Goal: Find specific fact: Find specific fact

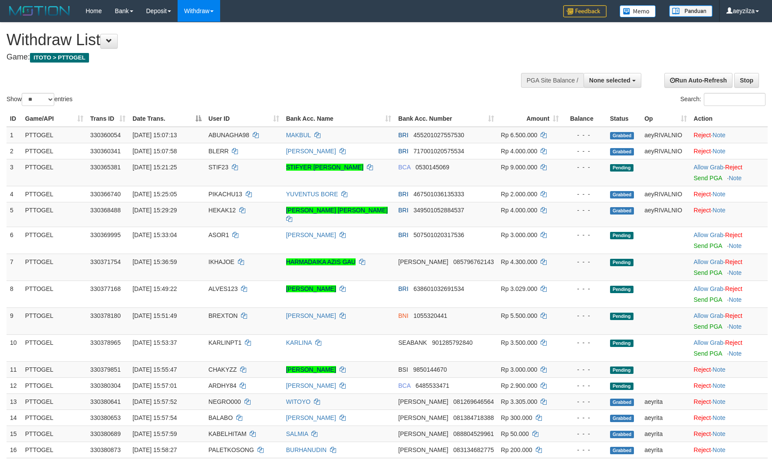
select select
select select "**"
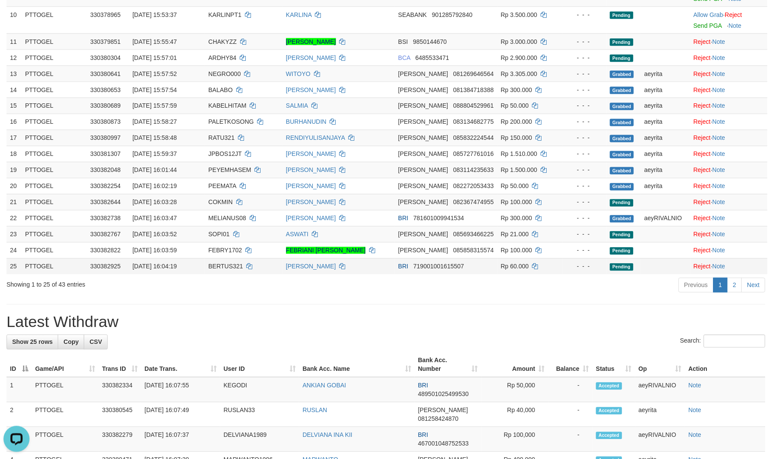
scroll to position [337, 0]
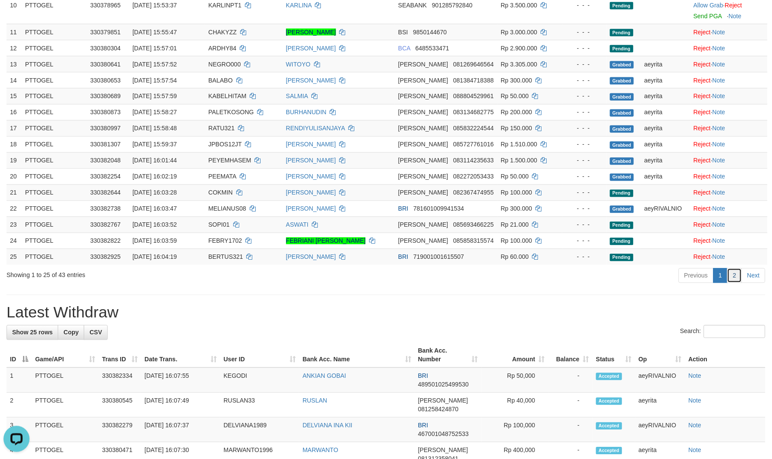
click at [741, 268] on link "2" at bounding box center [735, 275] width 15 height 15
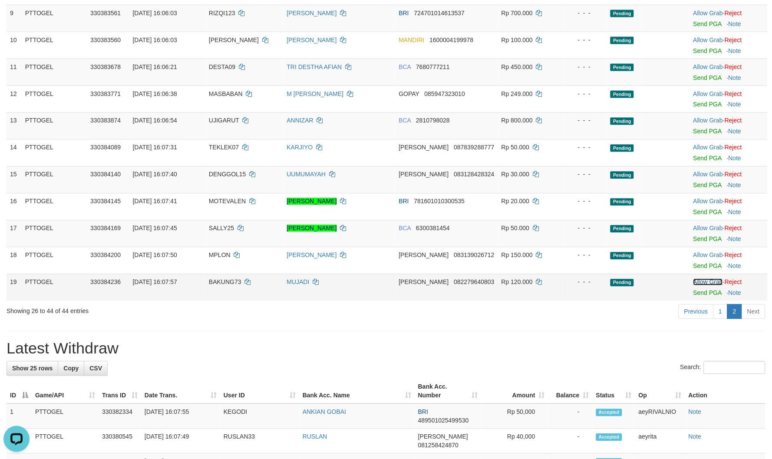
click at [704, 280] on link "Allow Grab" at bounding box center [709, 282] width 30 height 7
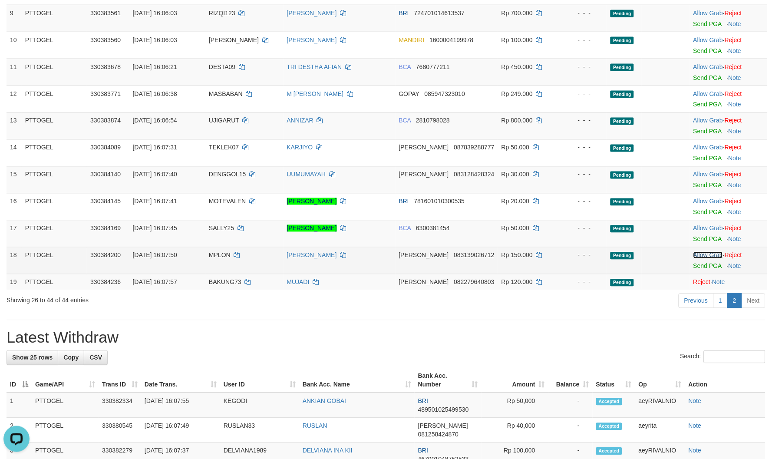
click at [709, 255] on link "Allow Grab" at bounding box center [709, 255] width 30 height 7
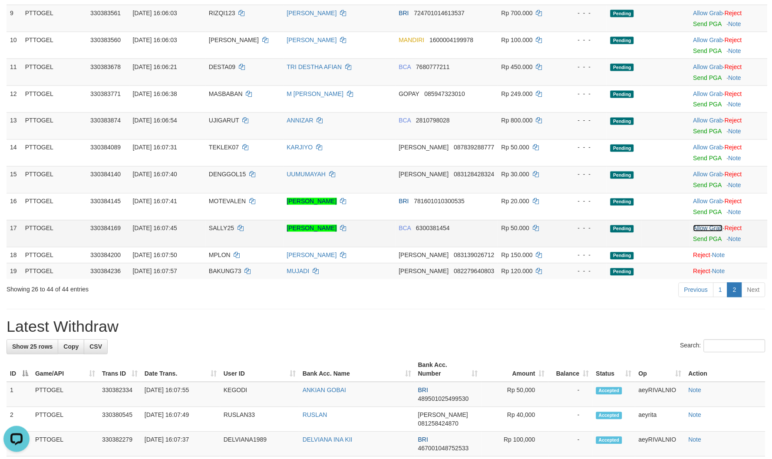
click at [704, 227] on link "Allow Grab" at bounding box center [709, 228] width 30 height 7
click at [710, 202] on link "Allow Grab" at bounding box center [709, 201] width 30 height 7
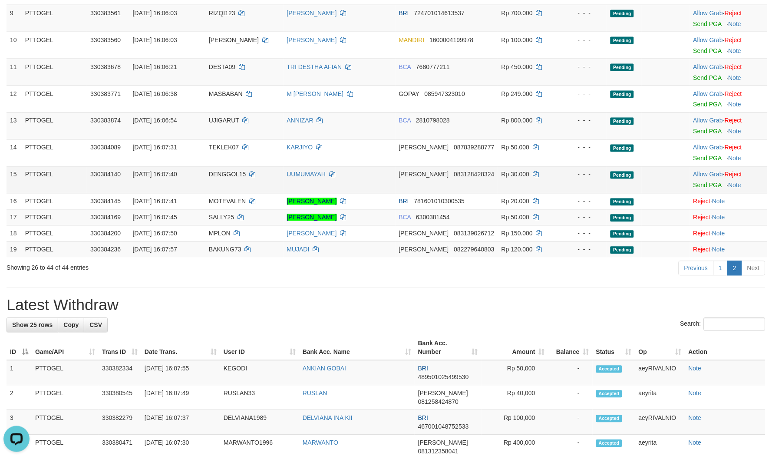
click at [711, 169] on td "Allow Grab · Reject Send PGA · Note" at bounding box center [729, 179] width 78 height 27
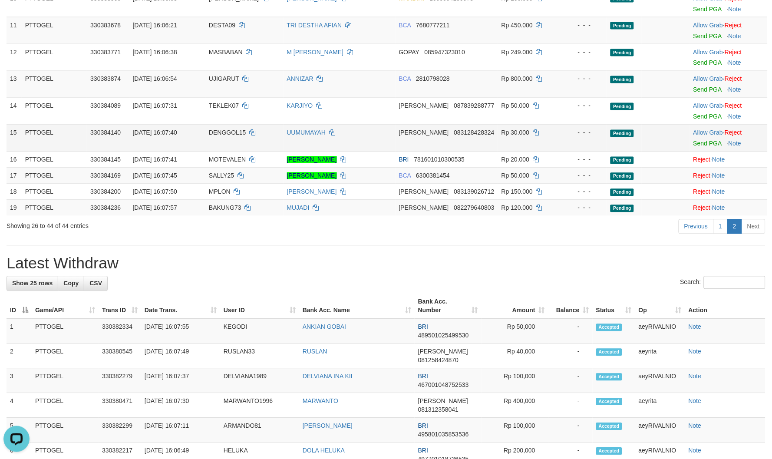
scroll to position [305, 0]
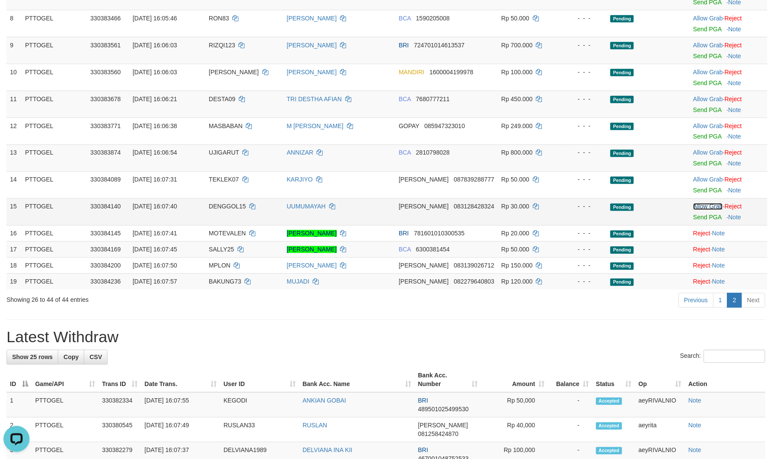
click at [709, 203] on link "Allow Grab" at bounding box center [709, 206] width 30 height 7
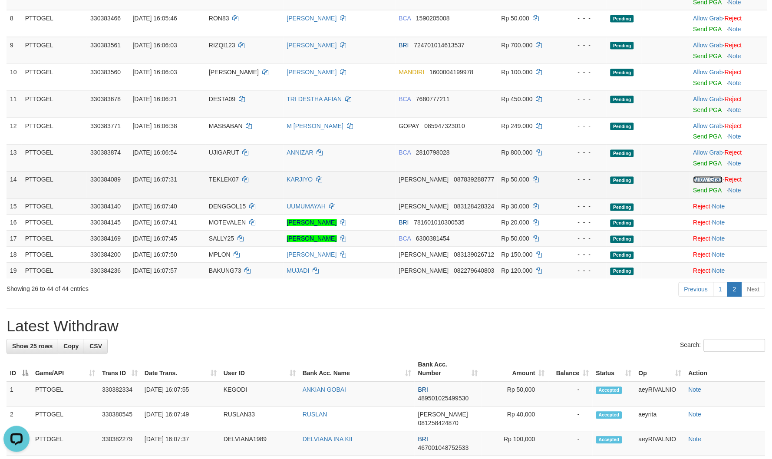
click at [708, 177] on link "Allow Grab" at bounding box center [709, 179] width 30 height 7
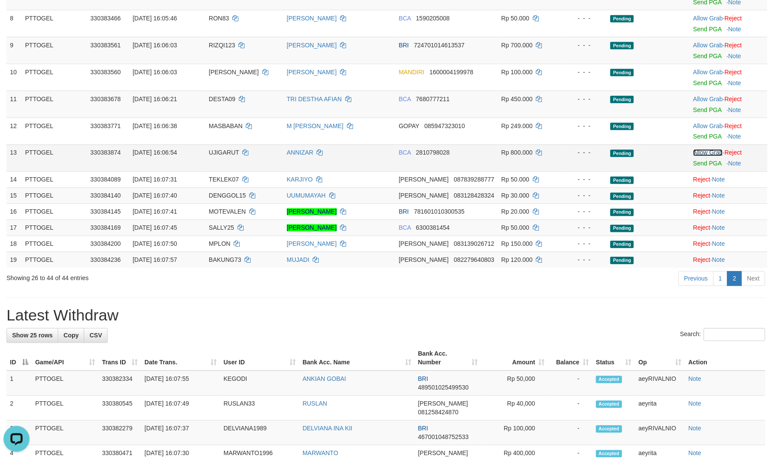
click at [713, 153] on link "Allow Grab" at bounding box center [709, 152] width 30 height 7
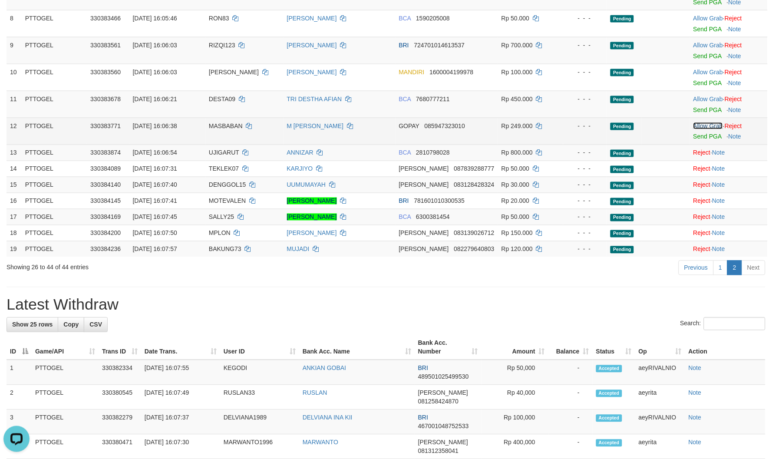
click at [709, 125] on link "Allow Grab" at bounding box center [709, 125] width 30 height 7
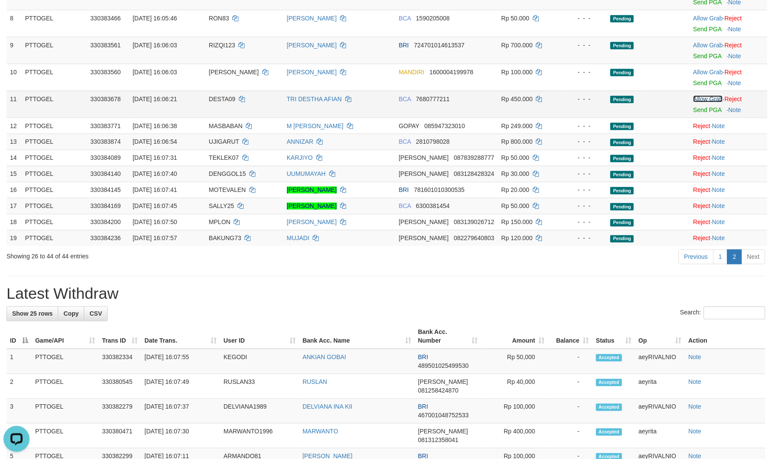
click at [710, 98] on link "Allow Grab" at bounding box center [709, 99] width 30 height 7
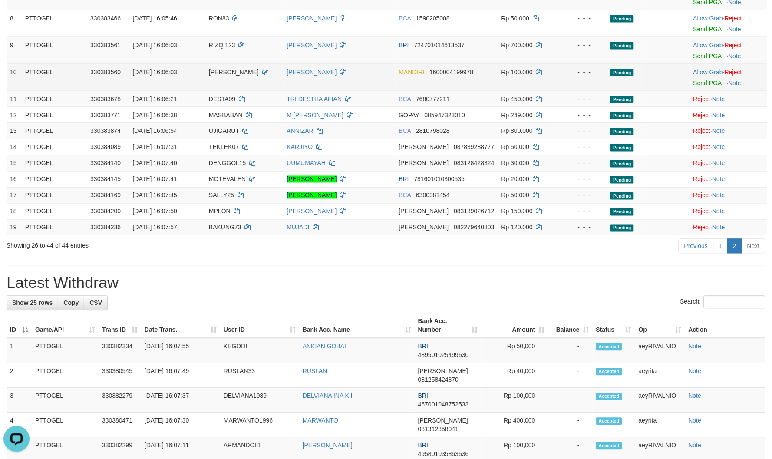
click at [711, 75] on td "Allow Grab · Reject Send PGA · Note" at bounding box center [729, 77] width 78 height 27
click at [713, 72] on link "Allow Grab" at bounding box center [709, 72] width 30 height 7
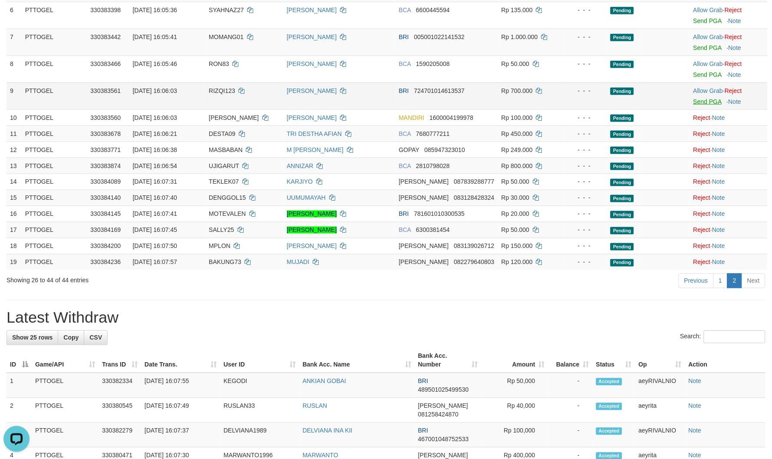
scroll to position [209, 0]
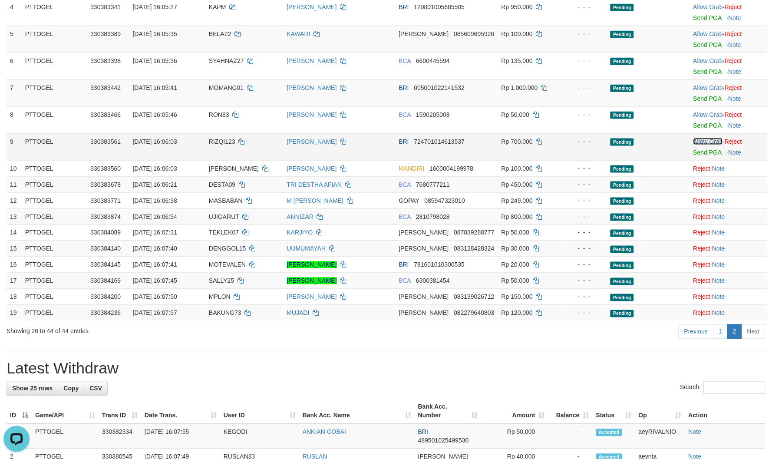
click at [716, 142] on link "Allow Grab" at bounding box center [709, 141] width 30 height 7
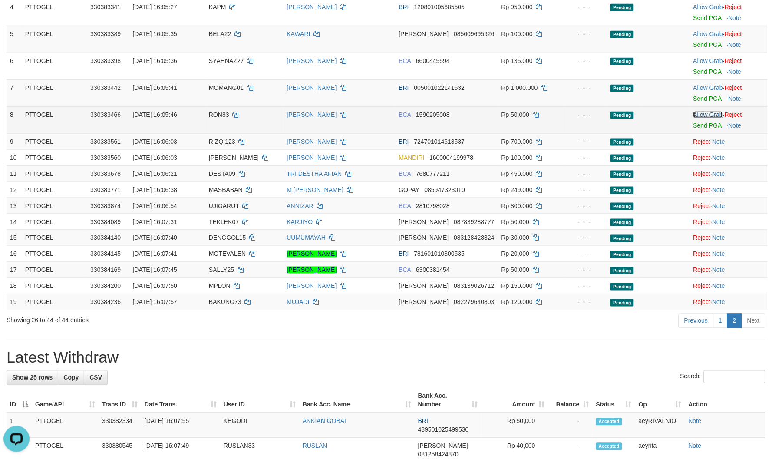
click at [701, 114] on link "Allow Grab" at bounding box center [709, 114] width 30 height 7
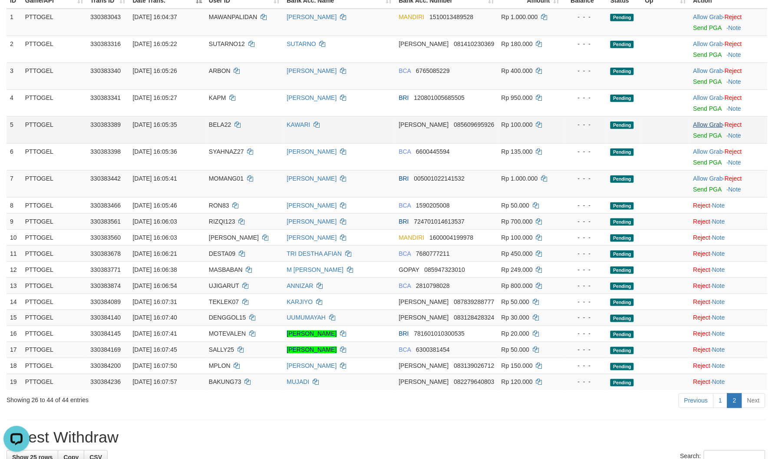
scroll to position [112, 0]
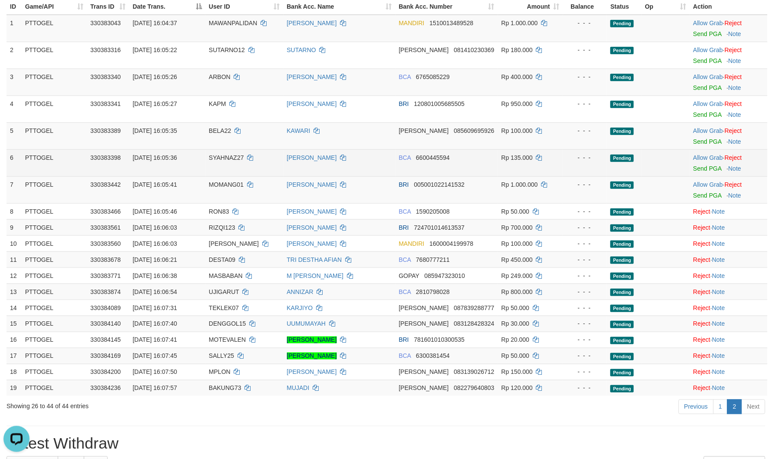
click at [709, 151] on td "Allow Grab · Reject Send PGA · Note" at bounding box center [729, 162] width 78 height 27
click at [708, 154] on link "Allow Grab" at bounding box center [709, 157] width 30 height 7
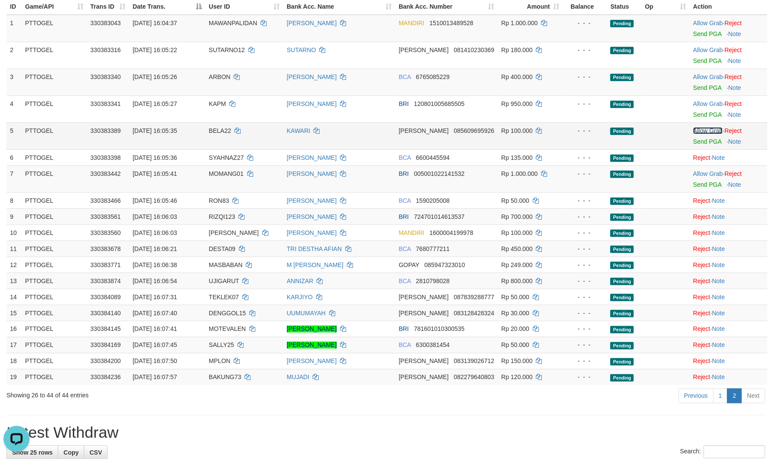
click at [707, 128] on link "Allow Grab" at bounding box center [709, 130] width 30 height 7
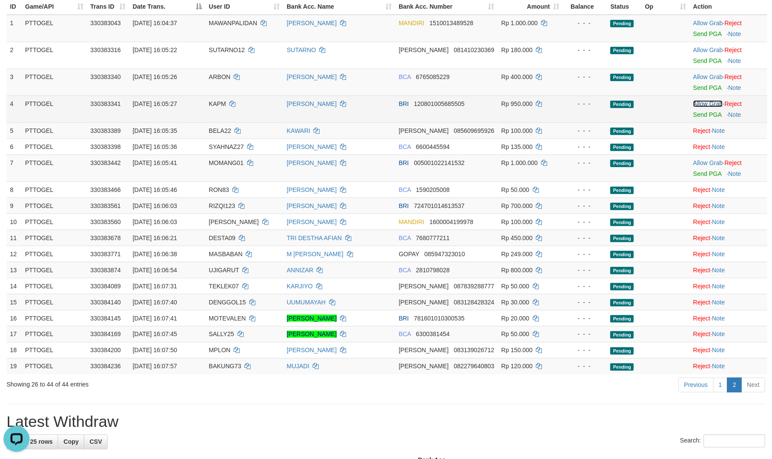
click at [708, 102] on link "Allow Grab" at bounding box center [709, 103] width 30 height 7
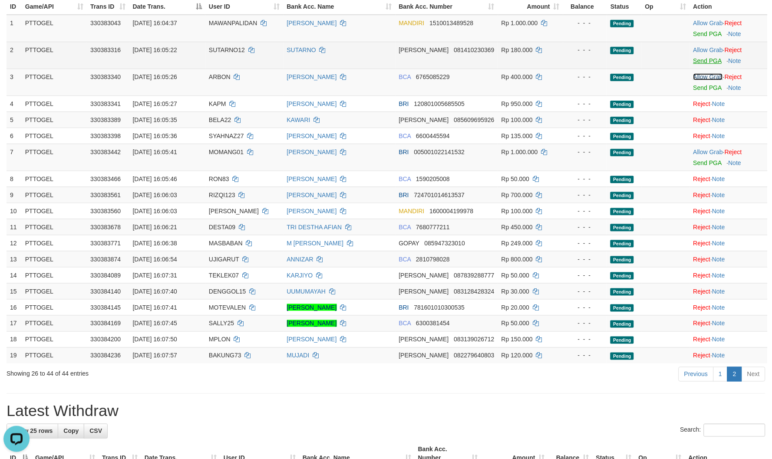
click at [704, 73] on link "Allow Grab" at bounding box center [709, 76] width 30 height 7
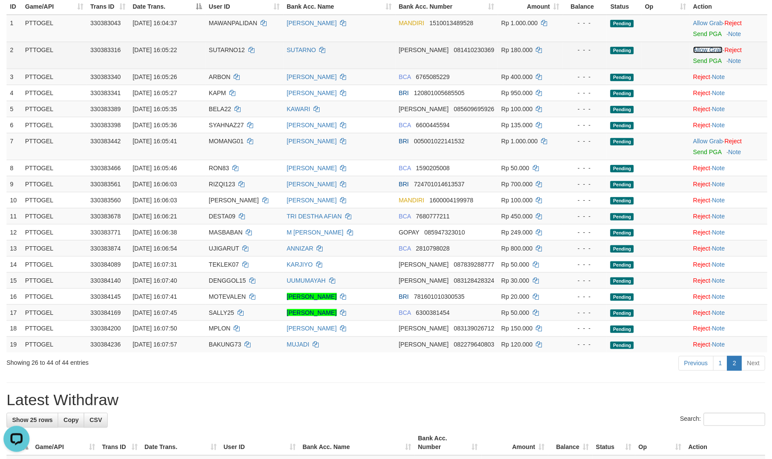
click at [698, 48] on link "Allow Grab" at bounding box center [709, 49] width 30 height 7
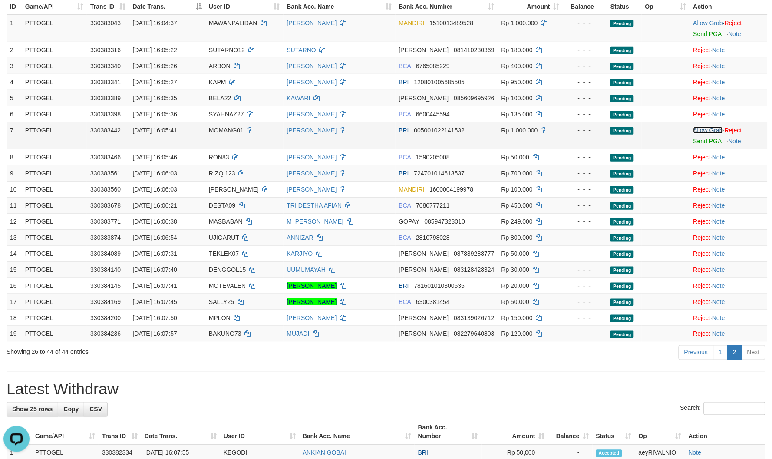
click at [703, 128] on link "Allow Grab" at bounding box center [709, 130] width 30 height 7
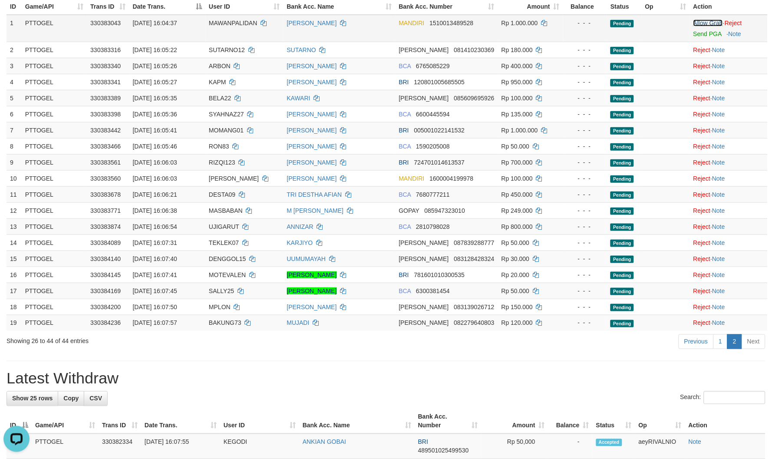
click at [700, 21] on link "Allow Grab" at bounding box center [709, 23] width 30 height 7
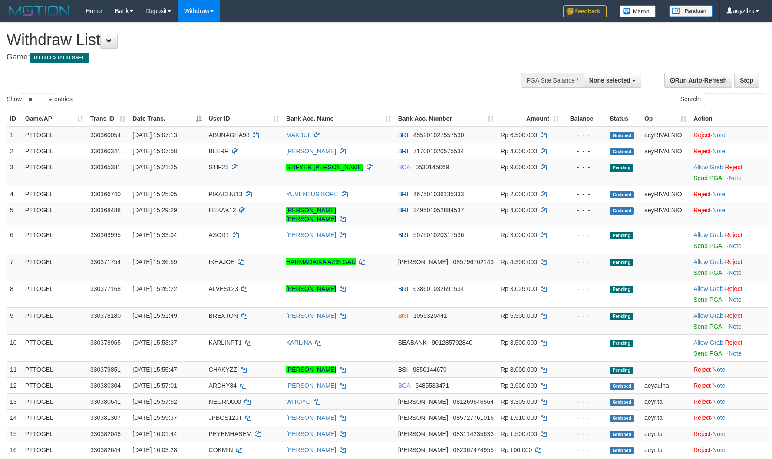
select select
select select "**"
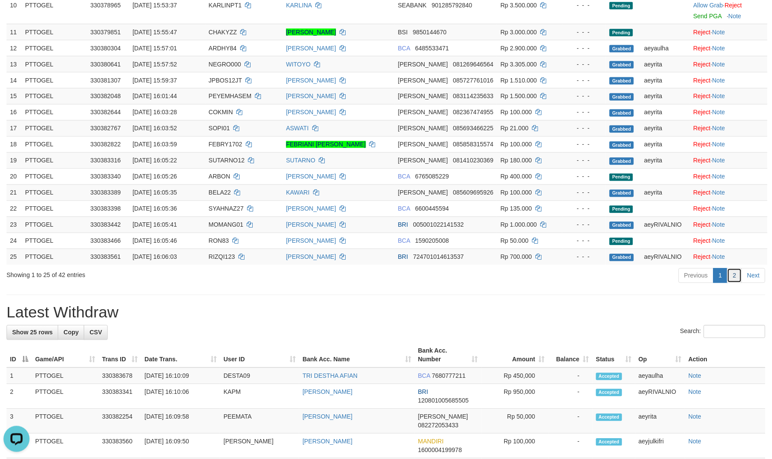
click at [730, 270] on link "2" at bounding box center [735, 275] width 15 height 15
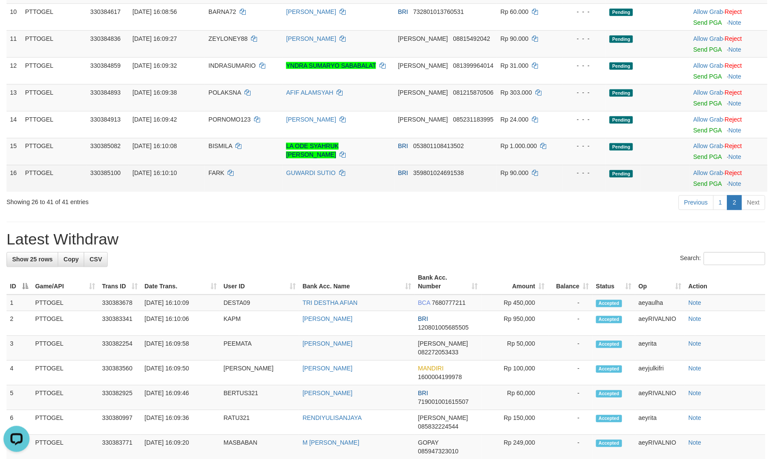
scroll to position [289, 0]
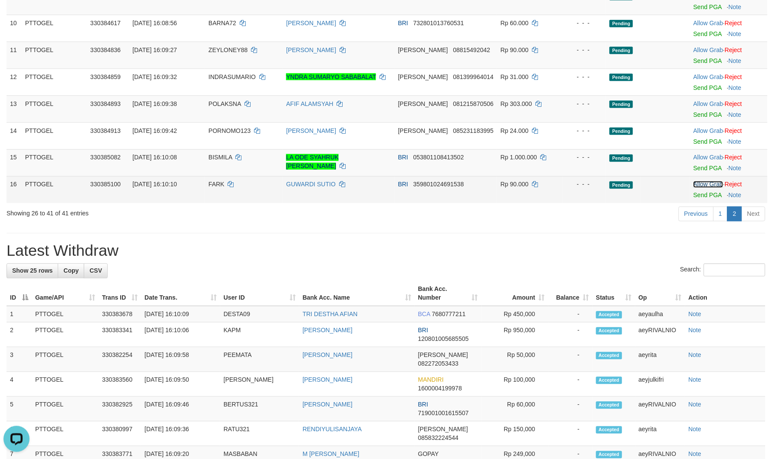
click at [701, 182] on link "Allow Grab" at bounding box center [709, 184] width 30 height 7
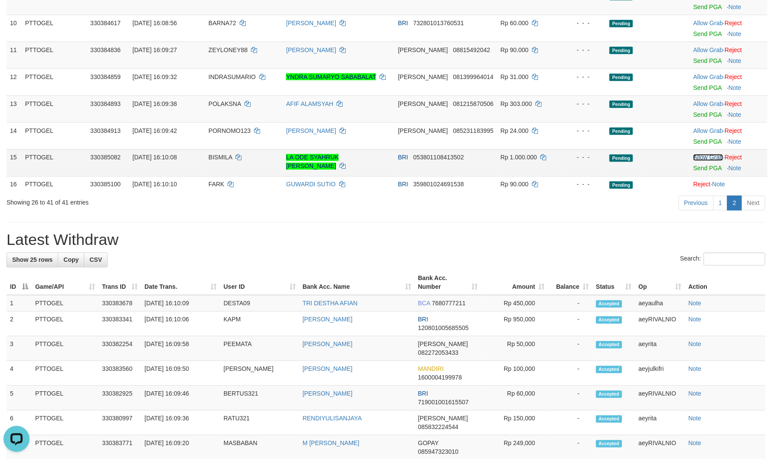
click at [705, 157] on link "Allow Grab" at bounding box center [709, 157] width 30 height 7
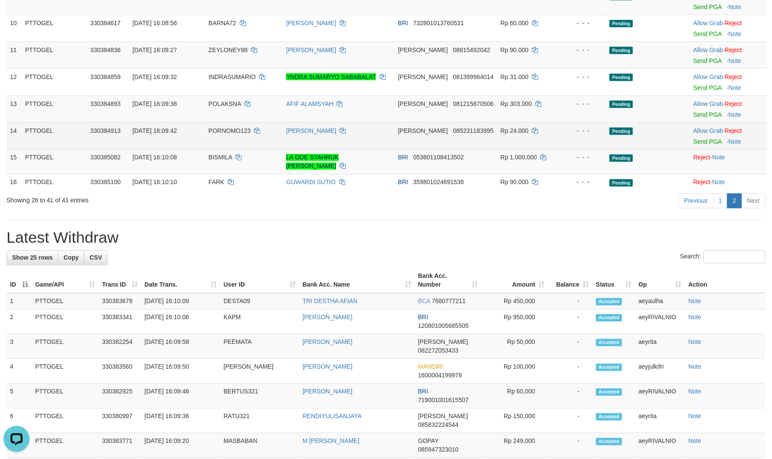
click at [702, 123] on td "Allow Grab · Reject Send PGA · Note" at bounding box center [729, 135] width 78 height 27
click at [704, 132] on link "Allow Grab" at bounding box center [709, 130] width 30 height 7
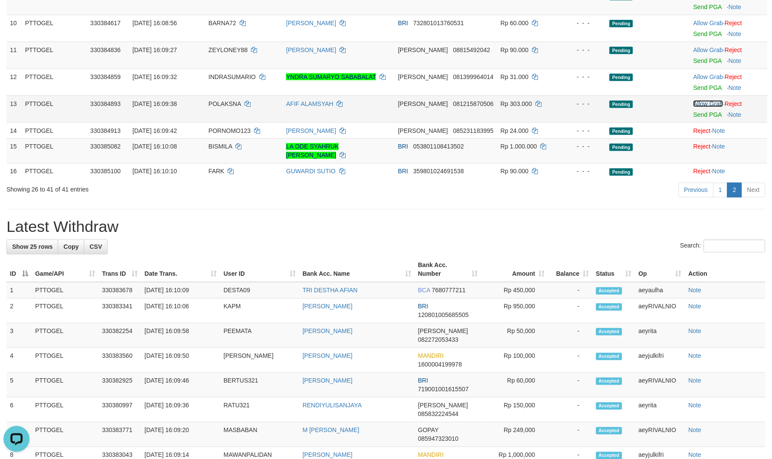
click at [707, 100] on link "Allow Grab" at bounding box center [709, 103] width 30 height 7
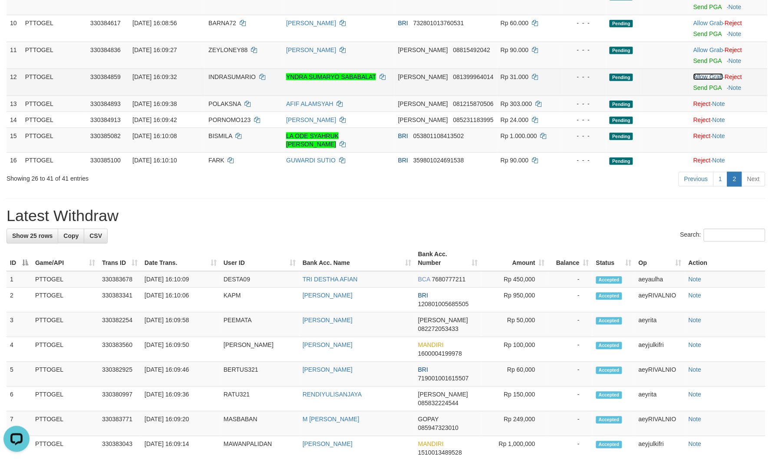
click at [710, 73] on link "Allow Grab" at bounding box center [709, 76] width 30 height 7
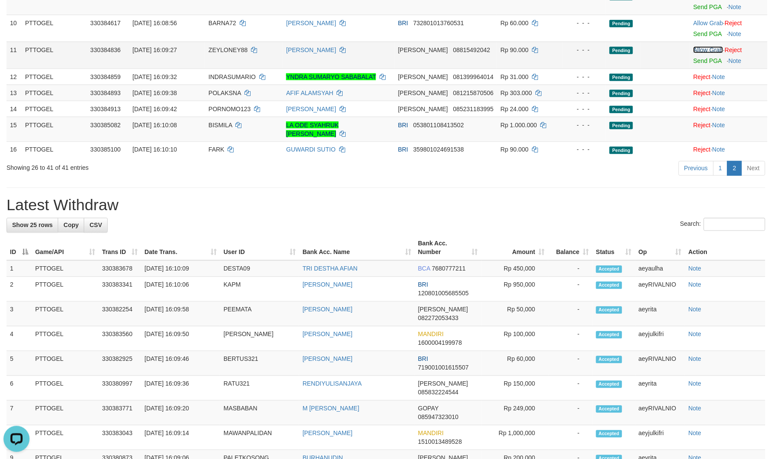
click at [706, 50] on link "Allow Grab" at bounding box center [709, 49] width 30 height 7
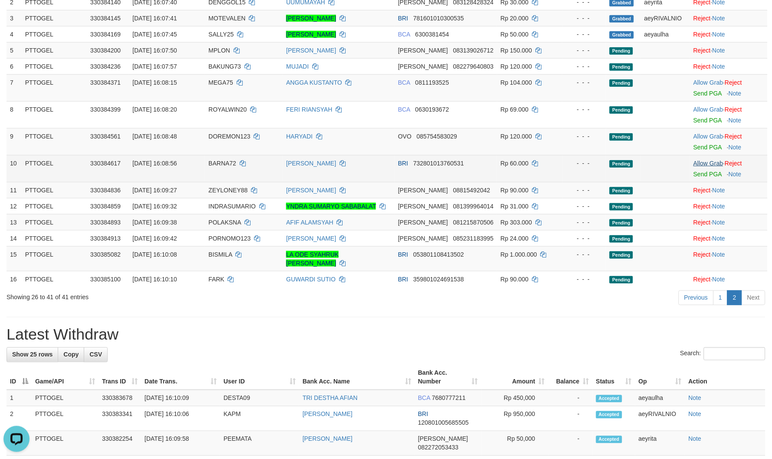
scroll to position [145, 0]
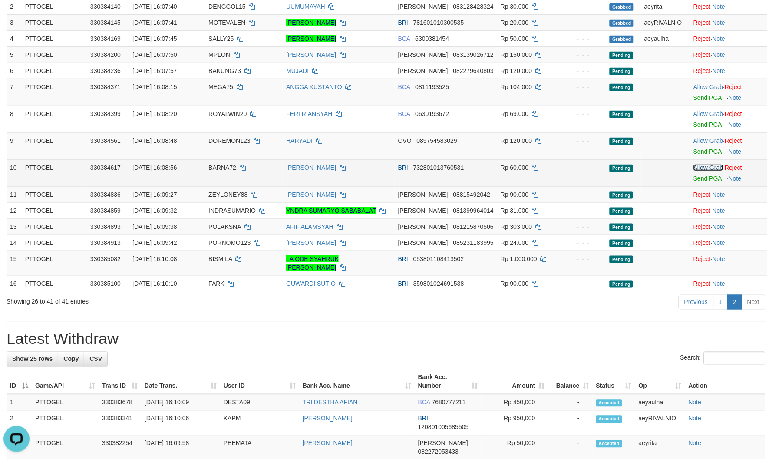
click at [706, 167] on link "Allow Grab" at bounding box center [709, 167] width 30 height 7
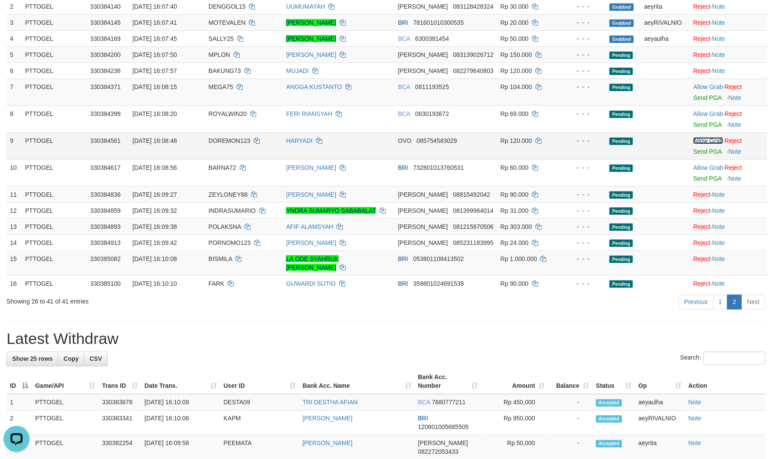
click at [704, 139] on link "Allow Grab" at bounding box center [709, 140] width 30 height 7
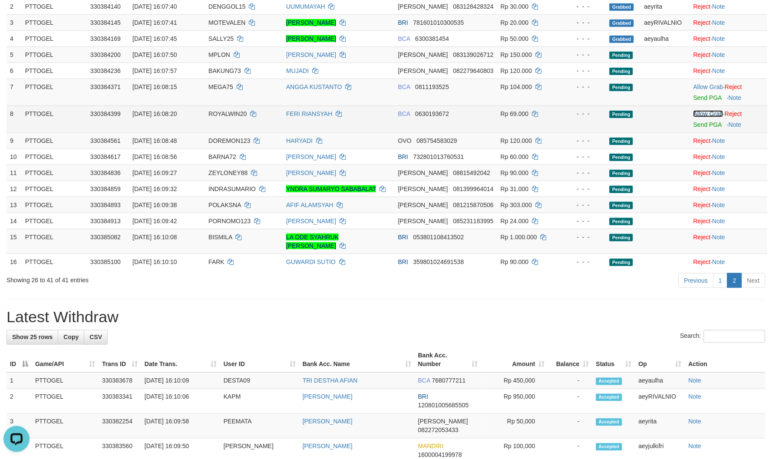
click at [702, 114] on link "Allow Grab" at bounding box center [709, 113] width 30 height 7
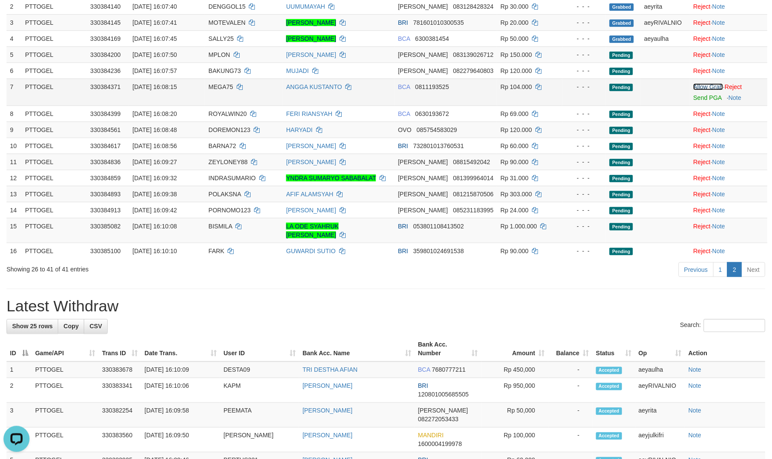
click at [698, 84] on link "Allow Grab" at bounding box center [709, 86] width 30 height 7
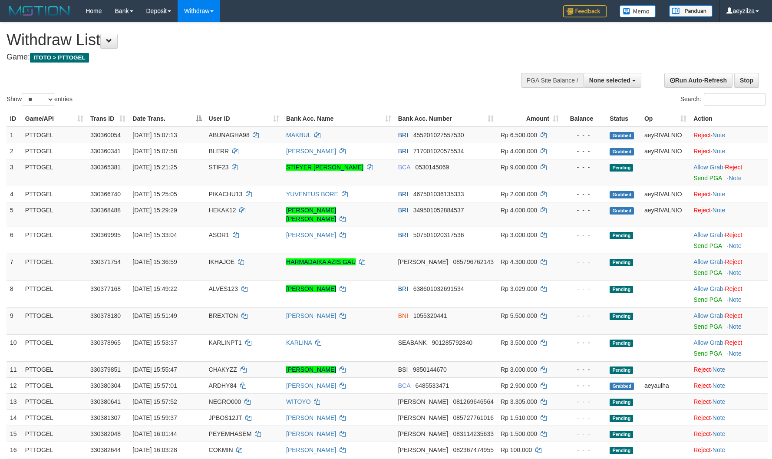
select select
drag, startPoint x: 41, startPoint y: 95, endPoint x: 48, endPoint y: 100, distance: 8.6
click at [42, 95] on select "** ** ** ***" at bounding box center [38, 99] width 33 height 13
select select "***"
click at [23, 93] on select "** ** ** ***" at bounding box center [38, 99] width 33 height 13
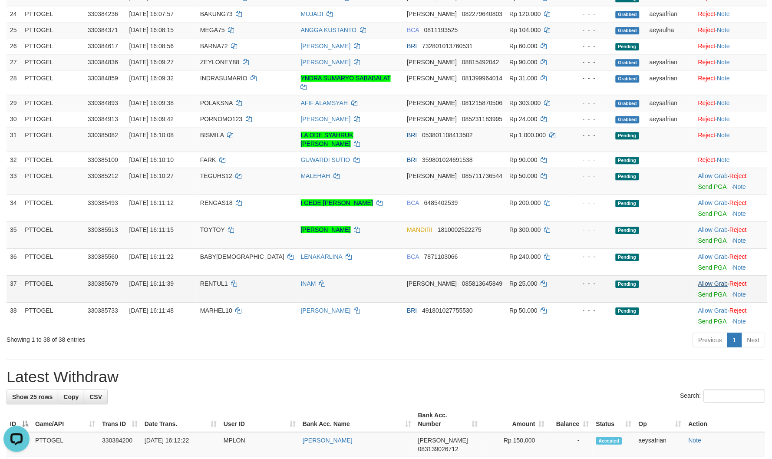
scroll to position [579, 0]
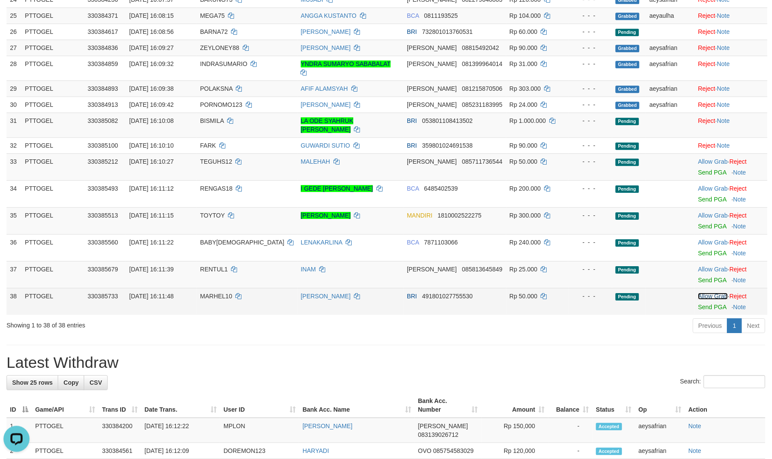
drag, startPoint x: 703, startPoint y: 278, endPoint x: 707, endPoint y: 259, distance: 19.9
click at [703, 293] on link "Allow Grab" at bounding box center [713, 296] width 30 height 7
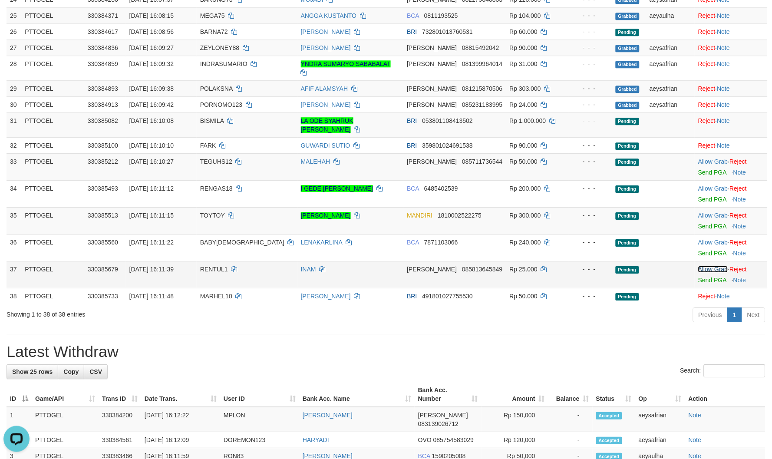
click at [707, 266] on link "Allow Grab" at bounding box center [713, 269] width 30 height 7
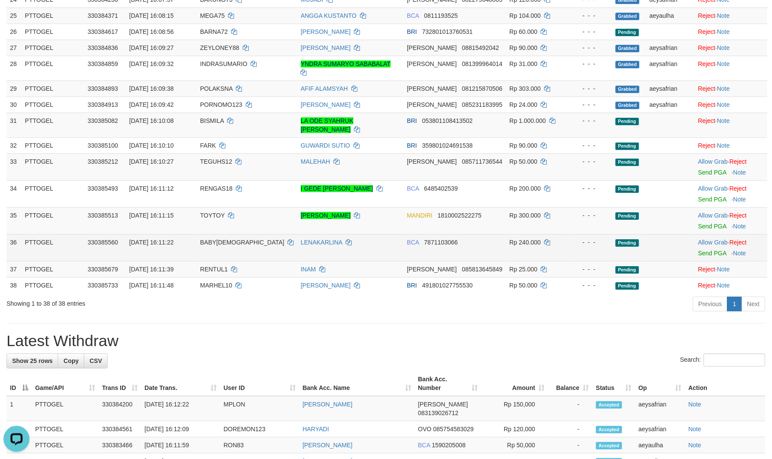
click at [709, 247] on div at bounding box center [731, 248] width 66 height 2
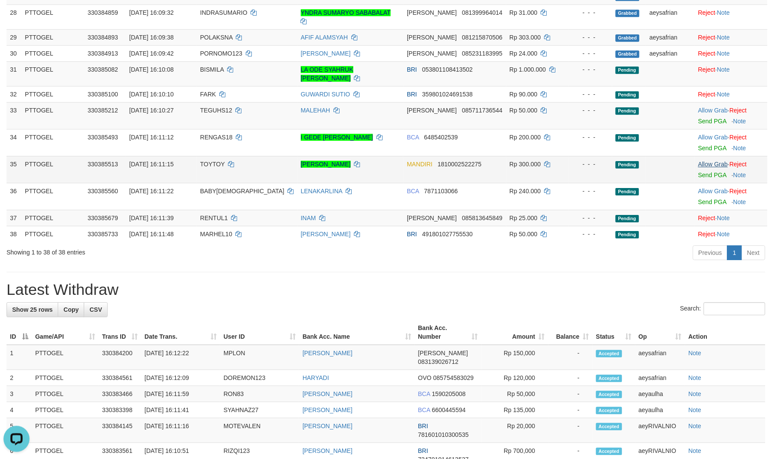
scroll to position [595, 0]
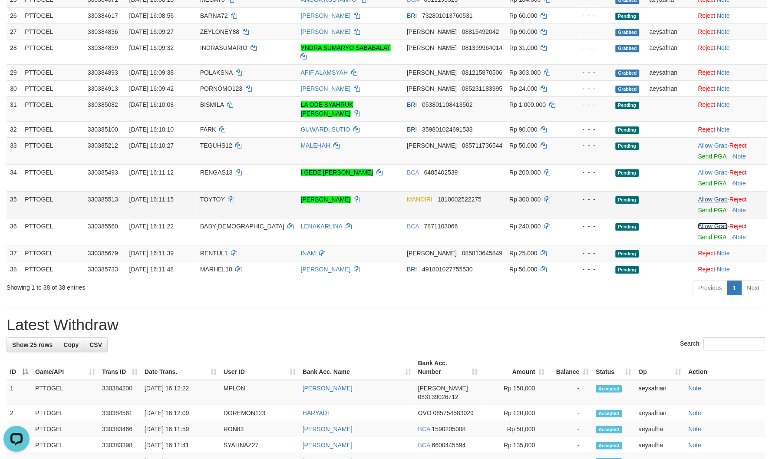
drag, startPoint x: 710, startPoint y: 206, endPoint x: 708, endPoint y: 185, distance: 21.3
click at [710, 223] on link "Allow Grab" at bounding box center [713, 226] width 30 height 7
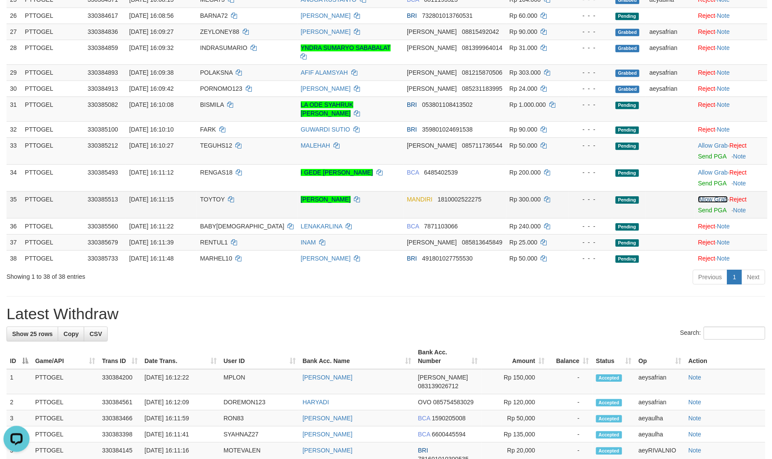
click at [709, 196] on link "Allow Grab" at bounding box center [713, 199] width 30 height 7
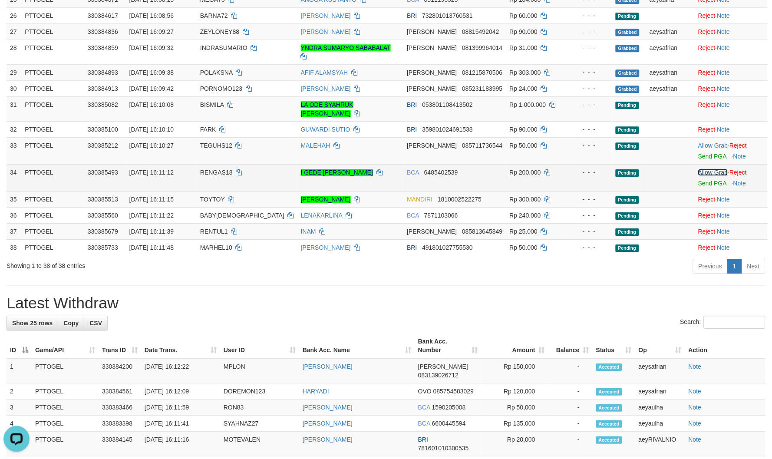
click at [699, 169] on link "Allow Grab" at bounding box center [713, 172] width 30 height 7
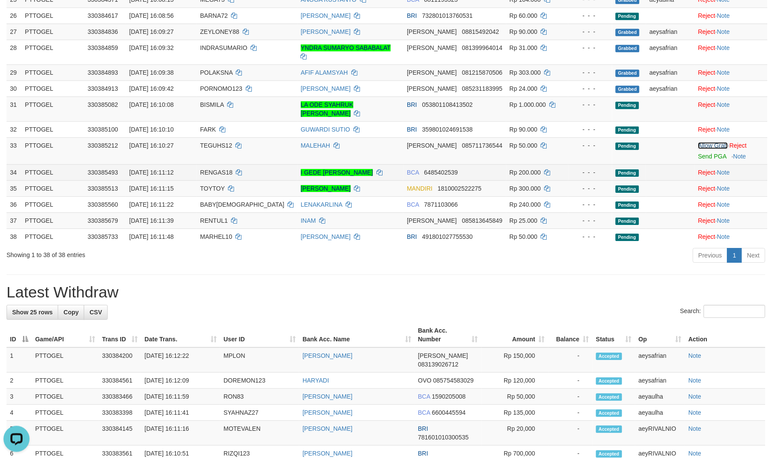
click at [698, 142] on link "Allow Grab" at bounding box center [713, 145] width 30 height 7
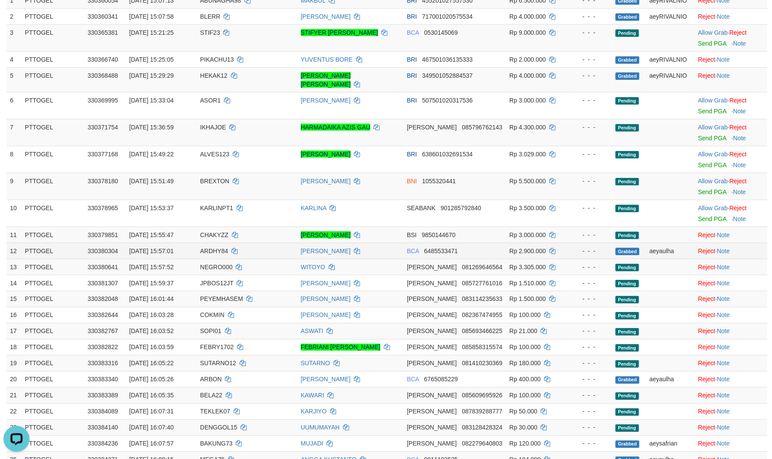
scroll to position [112, 0]
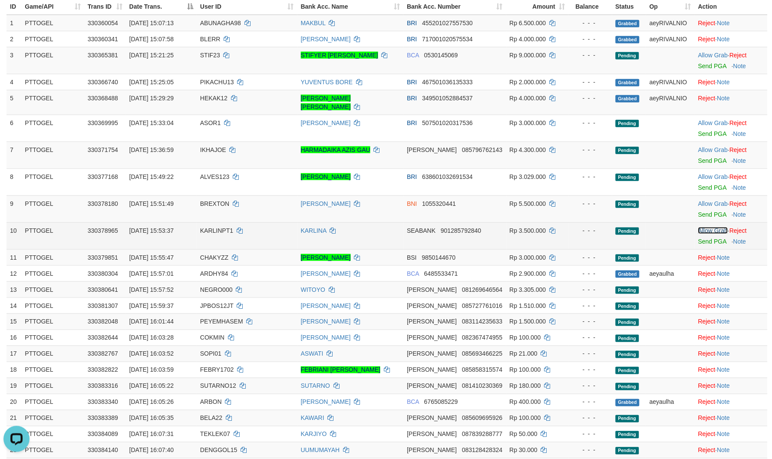
click at [698, 227] on link "Allow Grab" at bounding box center [713, 230] width 30 height 7
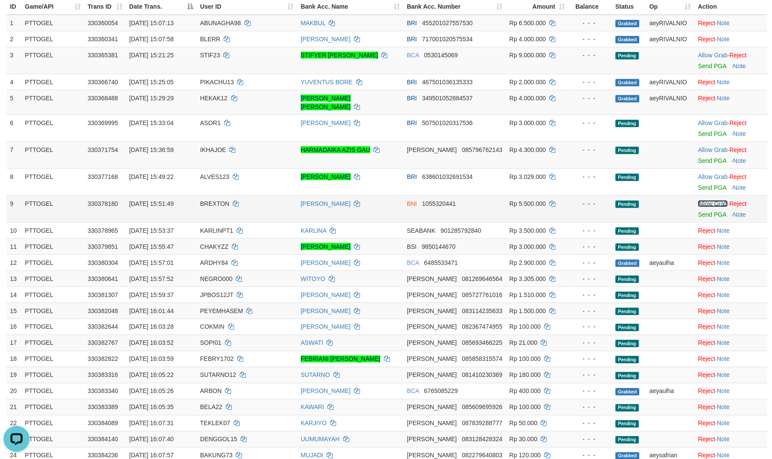
click at [702, 200] on link "Allow Grab" at bounding box center [713, 203] width 30 height 7
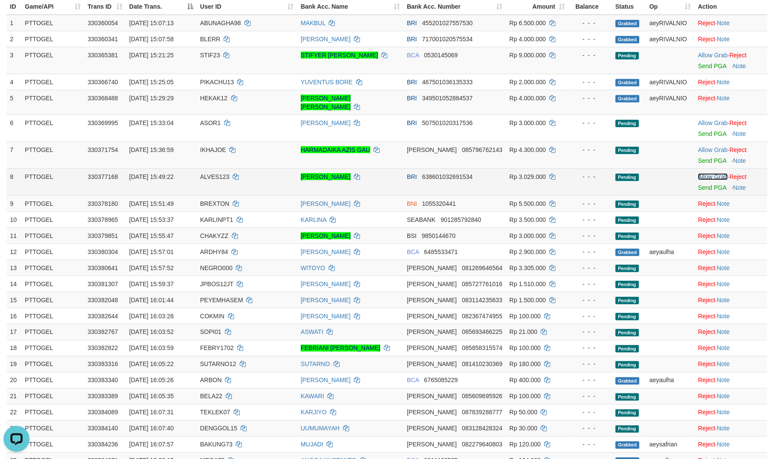
click at [705, 173] on link "Allow Grab" at bounding box center [713, 176] width 30 height 7
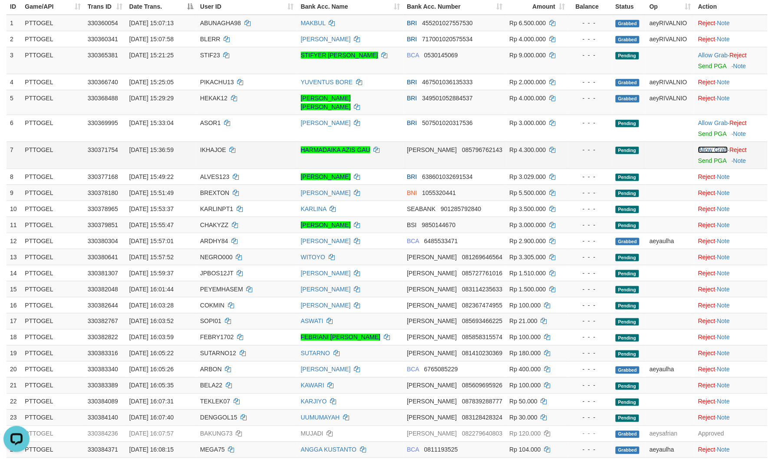
click at [704, 146] on link "Allow Grab" at bounding box center [713, 149] width 30 height 7
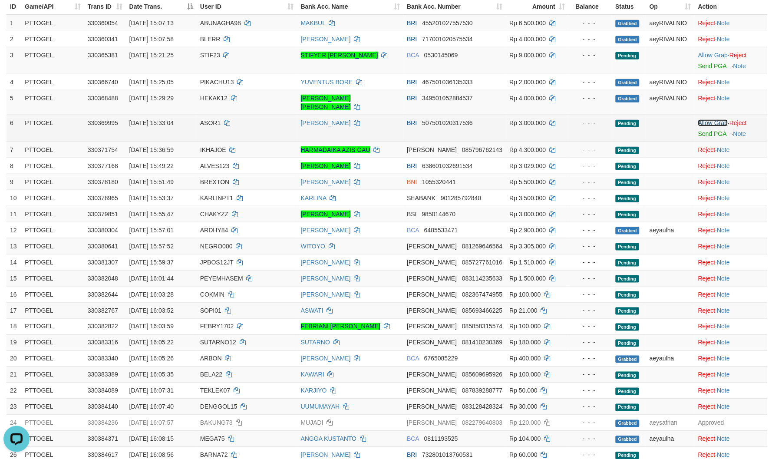
click at [699, 119] on link "Allow Grab" at bounding box center [713, 122] width 30 height 7
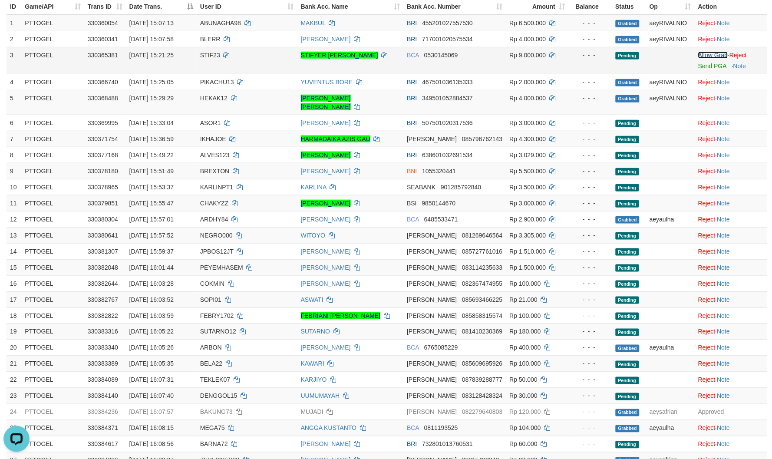
click at [698, 52] on link "Allow Grab" at bounding box center [713, 55] width 30 height 7
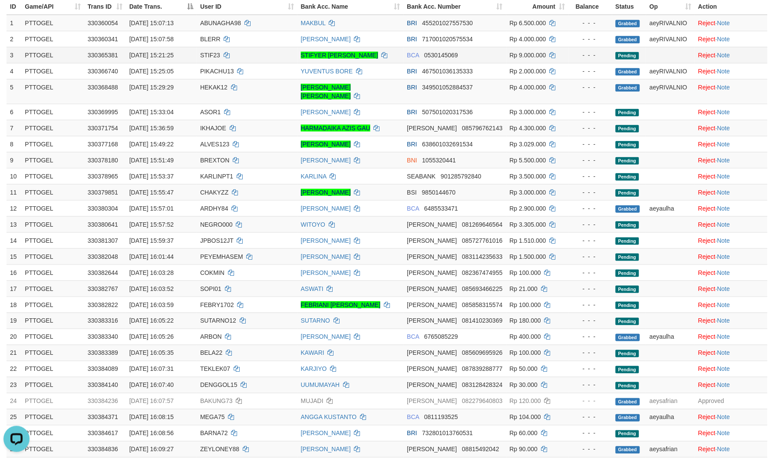
click at [220, 54] on span "STIF23" at bounding box center [210, 55] width 20 height 7
copy td "STIF23"
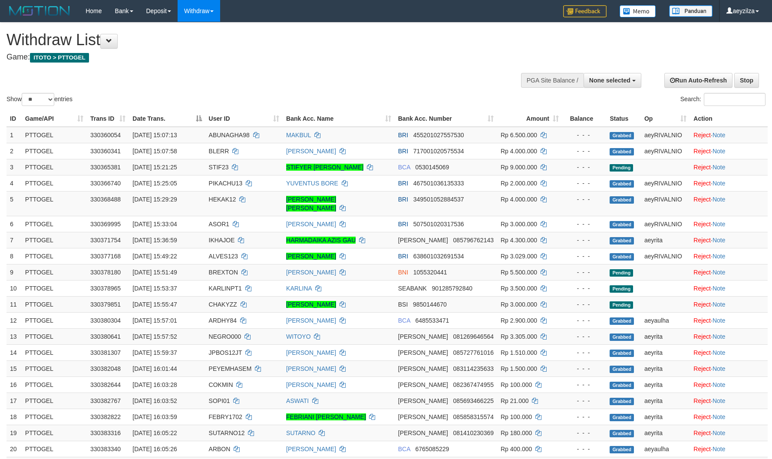
select select
click at [32, 102] on select "** ** ** ***" at bounding box center [38, 99] width 33 height 13
select select "***"
click at [23, 93] on select "** ** ** ***" at bounding box center [38, 99] width 33 height 13
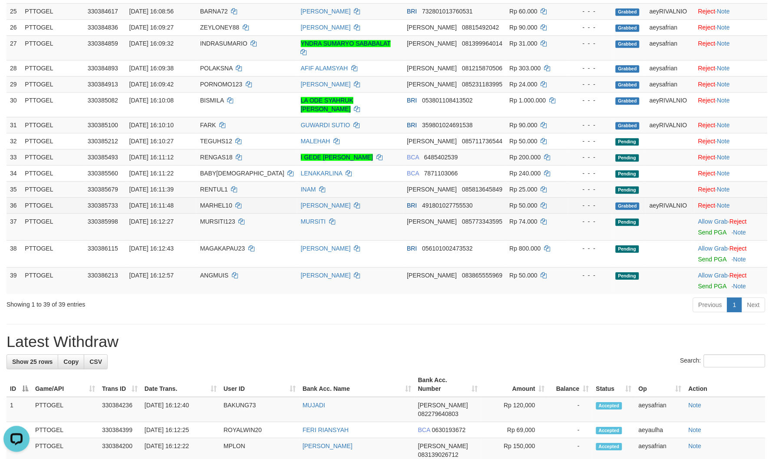
scroll to position [579, 0]
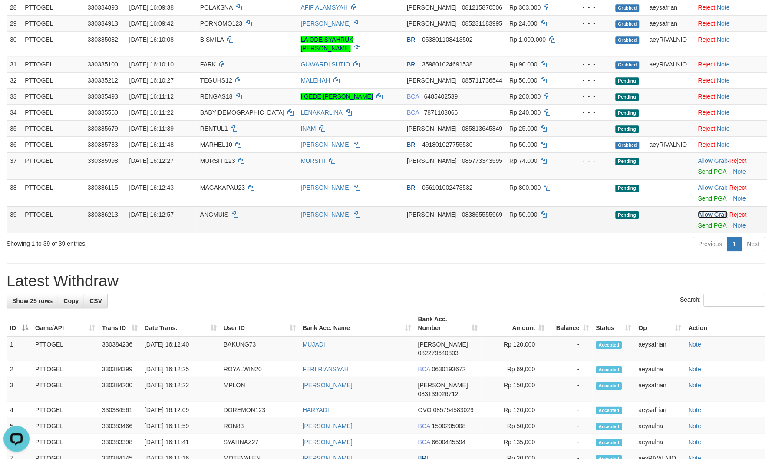
click at [704, 211] on link "Allow Grab" at bounding box center [713, 214] width 30 height 7
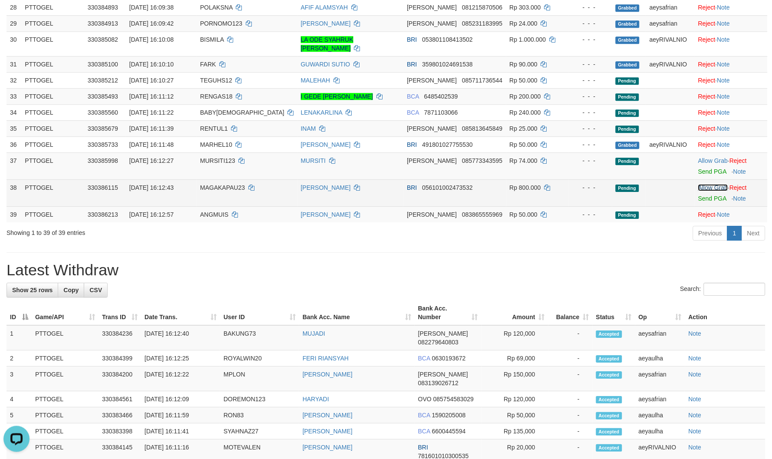
click at [698, 184] on link "Allow Grab" at bounding box center [713, 187] width 30 height 7
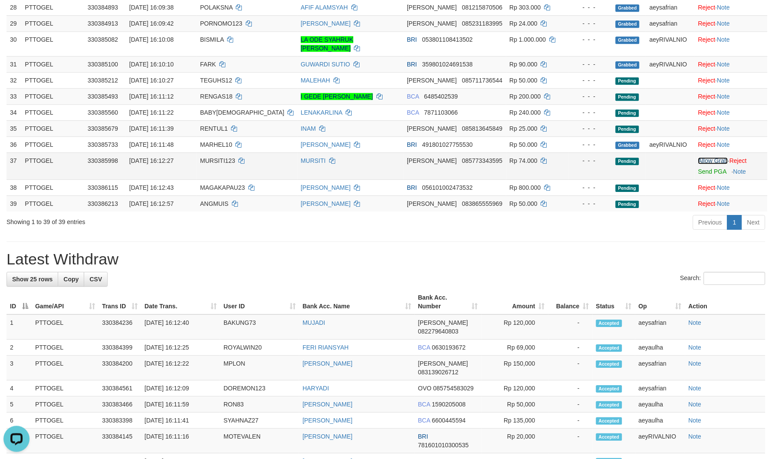
click at [704, 157] on link "Allow Grab" at bounding box center [713, 160] width 30 height 7
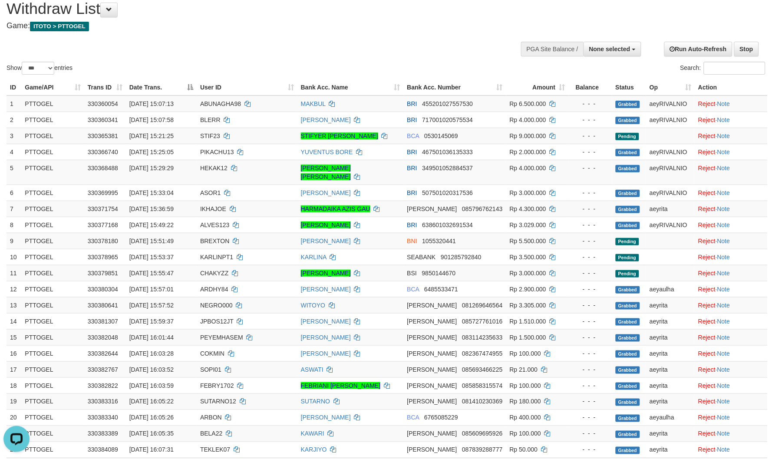
scroll to position [48, 0]
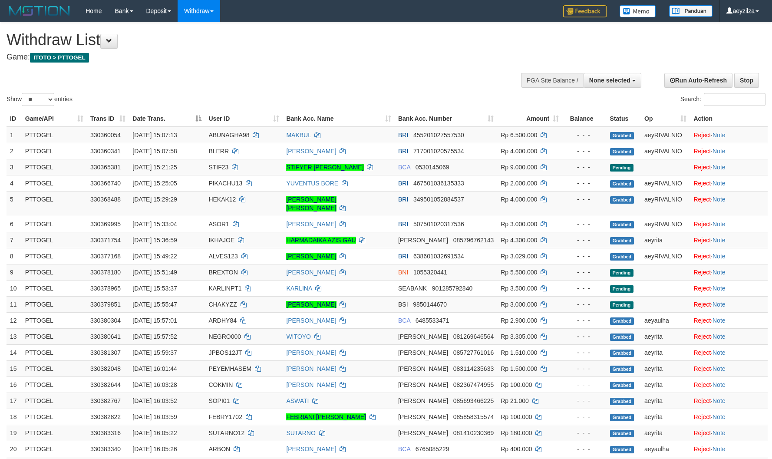
select select
select select "**"
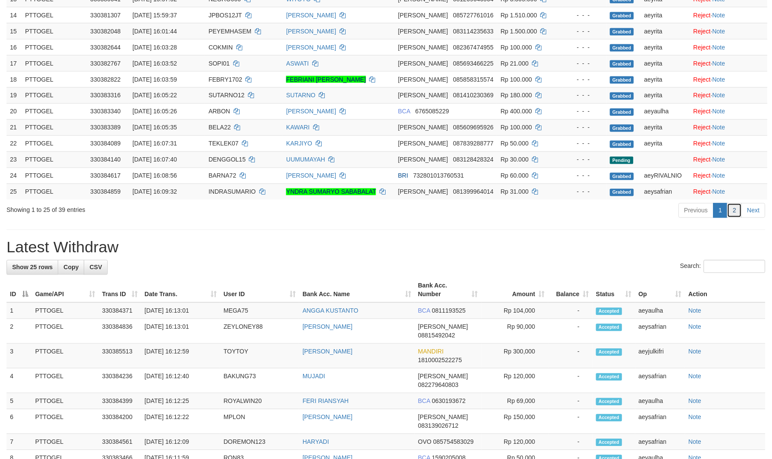
click at [734, 203] on link "2" at bounding box center [735, 210] width 15 height 15
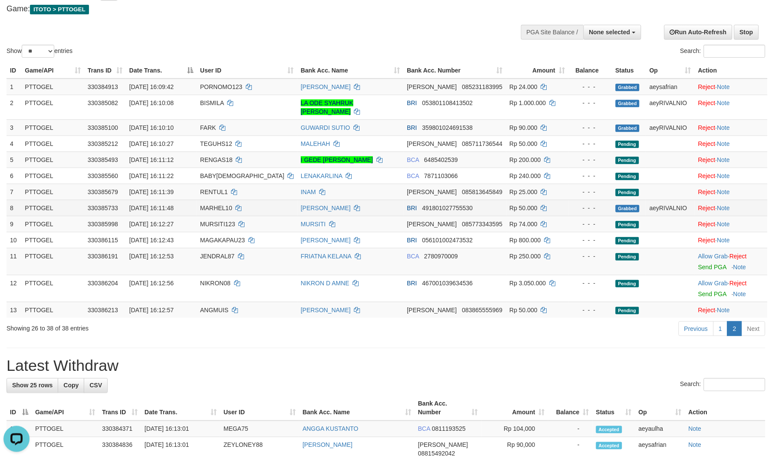
scroll to position [0, 0]
drag, startPoint x: 711, startPoint y: 283, endPoint x: 703, endPoint y: 259, distance: 25.3
click at [711, 283] on link "Allow Grab" at bounding box center [713, 283] width 30 height 7
click at [703, 253] on link "Allow Grab" at bounding box center [713, 256] width 30 height 7
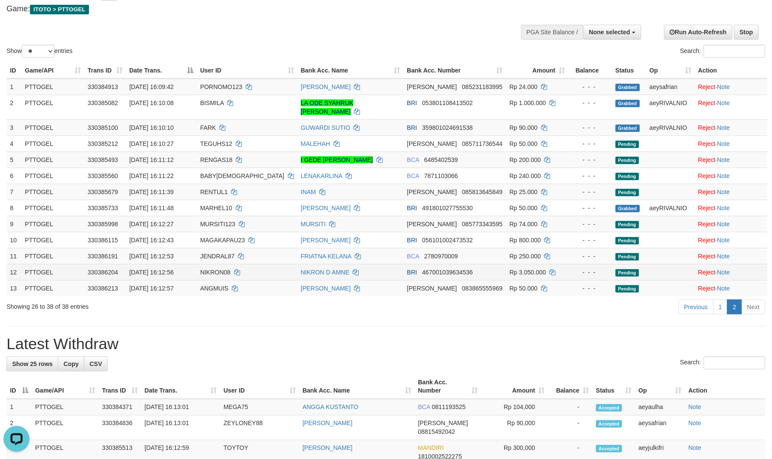
click at [213, 270] on span "NIKRON08" at bounding box center [215, 272] width 30 height 7
drag, startPoint x: 213, startPoint y: 270, endPoint x: 245, endPoint y: 32, distance: 240.1
click at [214, 269] on span "NIKRON08" at bounding box center [215, 272] width 30 height 7
copy span "NIKRON08"
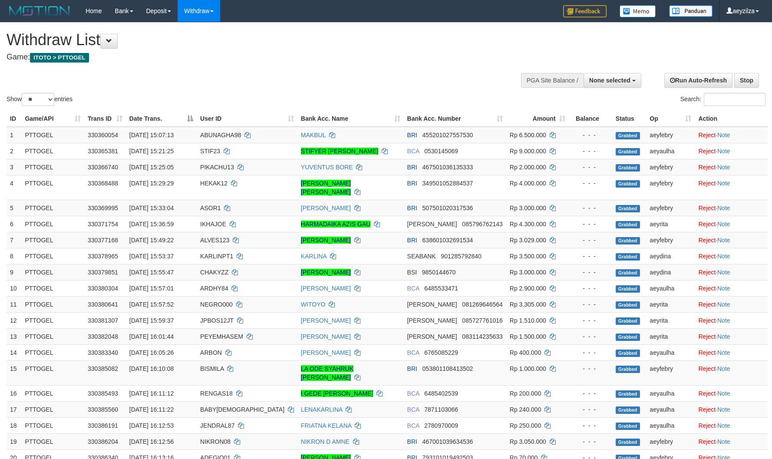
select select
click at [49, 103] on select "** ** ** ***" at bounding box center [38, 99] width 33 height 13
select select "***"
click at [23, 93] on select "** ** ** ***" at bounding box center [38, 99] width 33 height 13
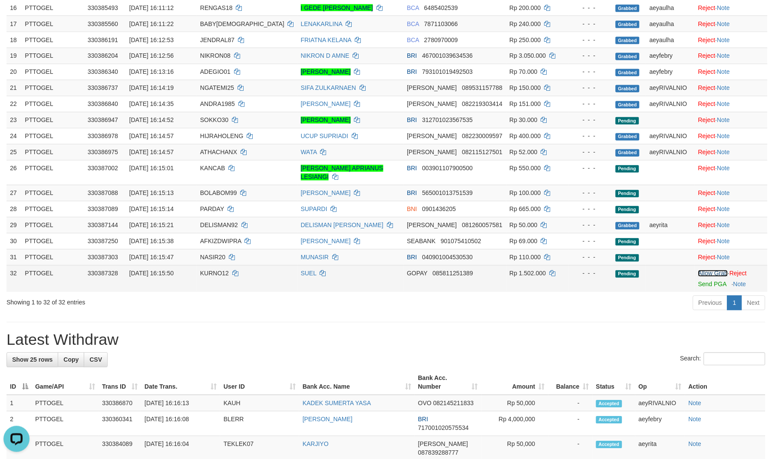
click at [698, 270] on link "Allow Grab" at bounding box center [713, 273] width 30 height 7
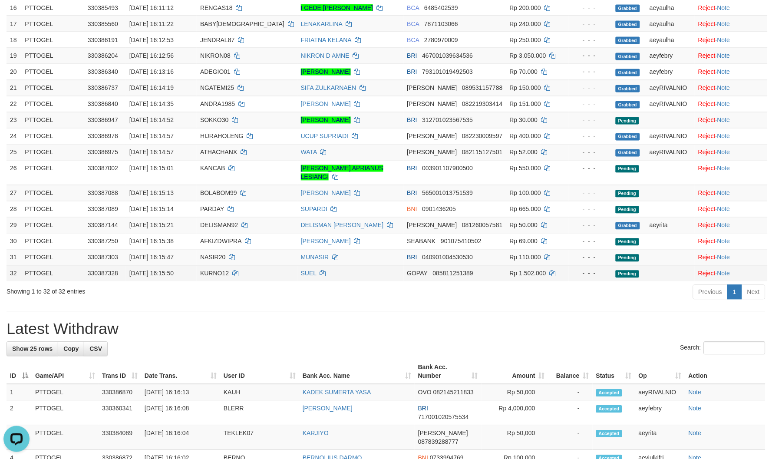
click at [210, 265] on td "KURNO12" at bounding box center [247, 273] width 101 height 16
copy td "KURNO12"
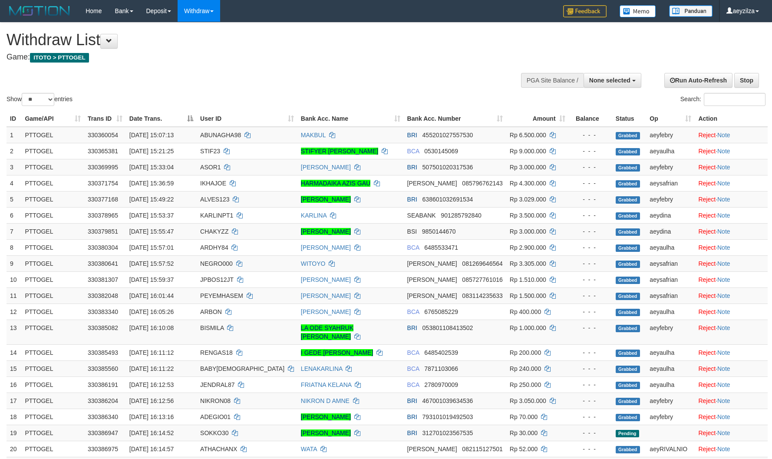
select select
select select "**"
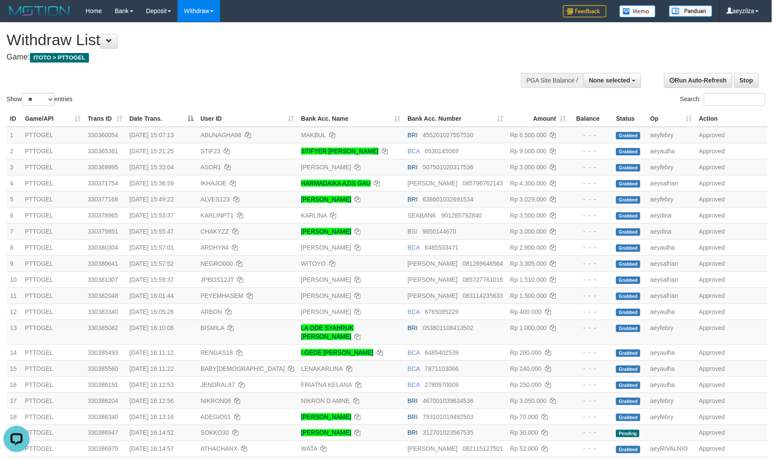
click at [389, 3] on div "Home Bank Account List Load By Website Group [ITOTO] PTTOGEL Mutasi Bank Search…" at bounding box center [386, 11] width 759 height 22
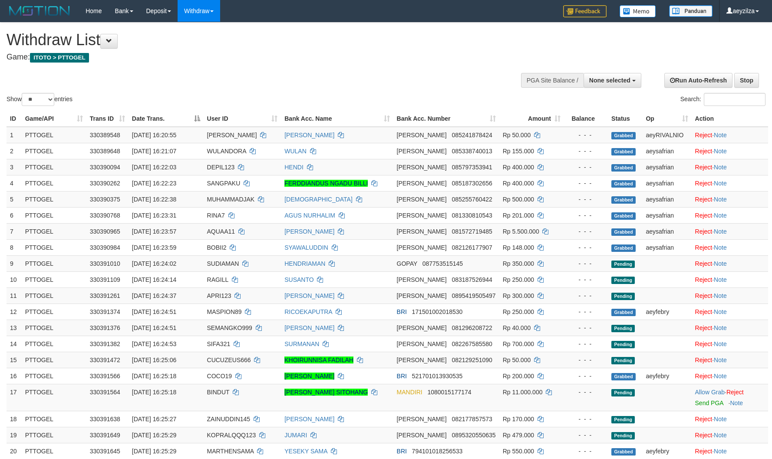
select select
click at [40, 101] on select "** ** ** ***" at bounding box center [38, 99] width 33 height 13
select select "***"
click at [23, 93] on select "** ** ** ***" at bounding box center [38, 99] width 33 height 13
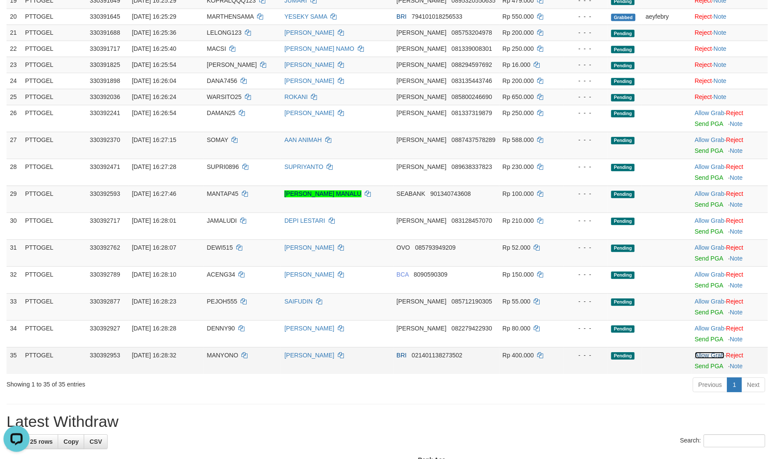
drag, startPoint x: 705, startPoint y: 353, endPoint x: 701, endPoint y: 334, distance: 19.9
click at [705, 353] on link "Allow Grab" at bounding box center [710, 355] width 30 height 7
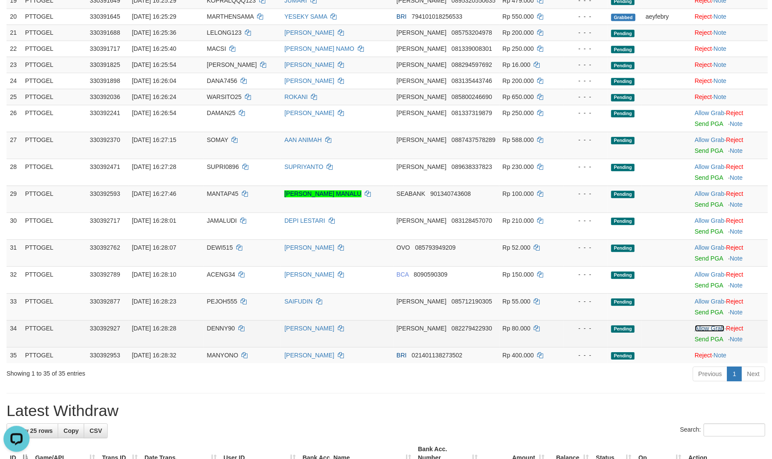
click at [702, 330] on link "Allow Grab" at bounding box center [710, 328] width 30 height 7
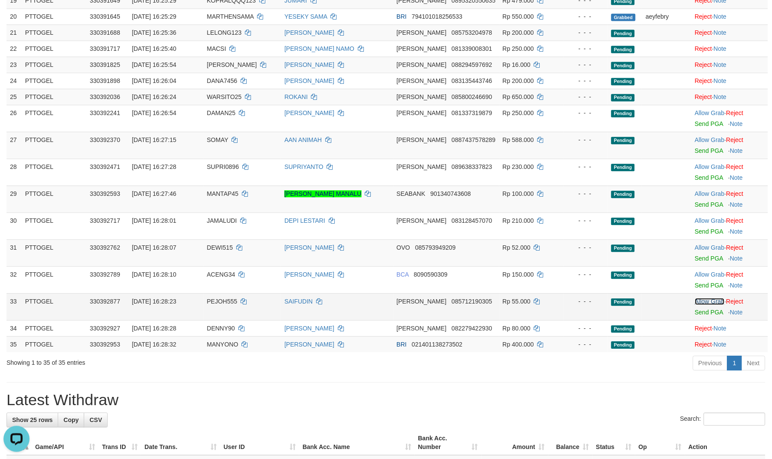
click at [704, 301] on link "Allow Grab" at bounding box center [710, 301] width 30 height 7
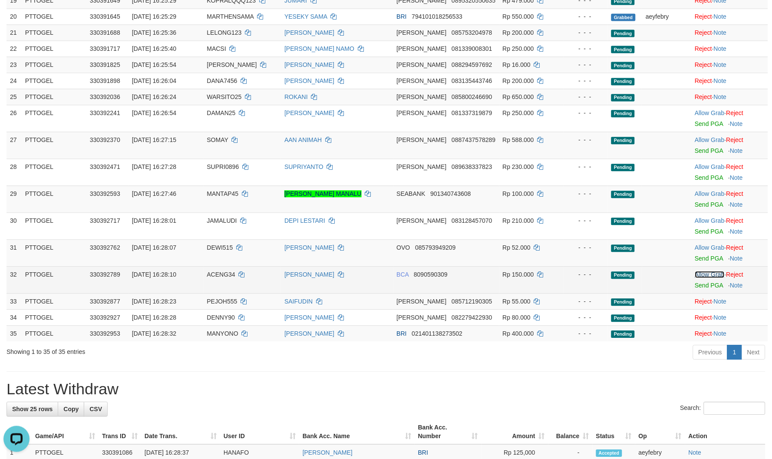
click at [701, 272] on link "Allow Grab" at bounding box center [710, 274] width 30 height 7
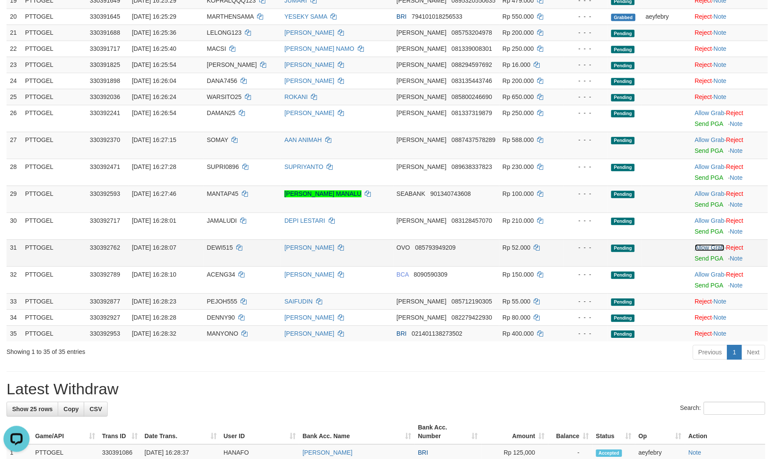
click at [700, 246] on link "Allow Grab" at bounding box center [710, 248] width 30 height 7
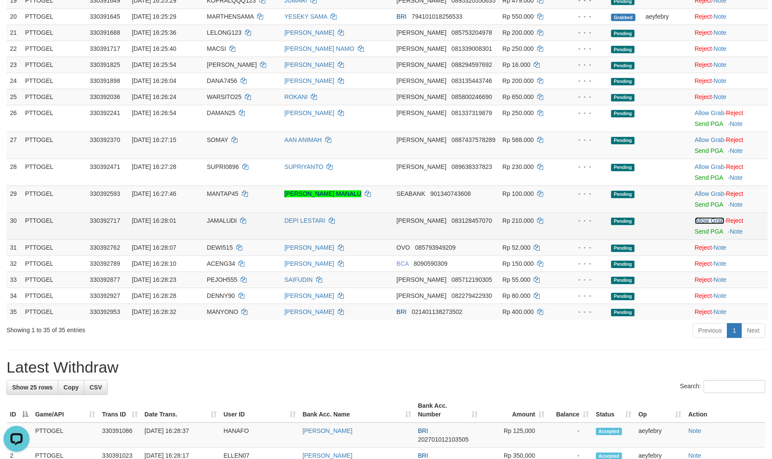
click at [704, 220] on link "Allow Grab" at bounding box center [710, 221] width 30 height 7
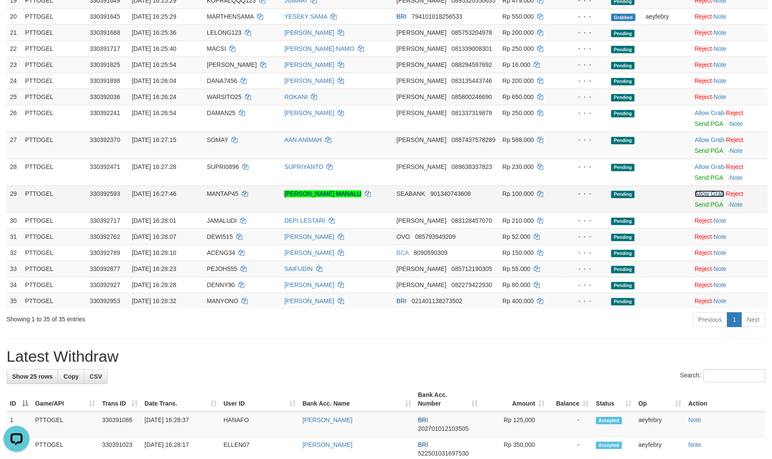
click at [706, 192] on link "Allow Grab" at bounding box center [710, 194] width 30 height 7
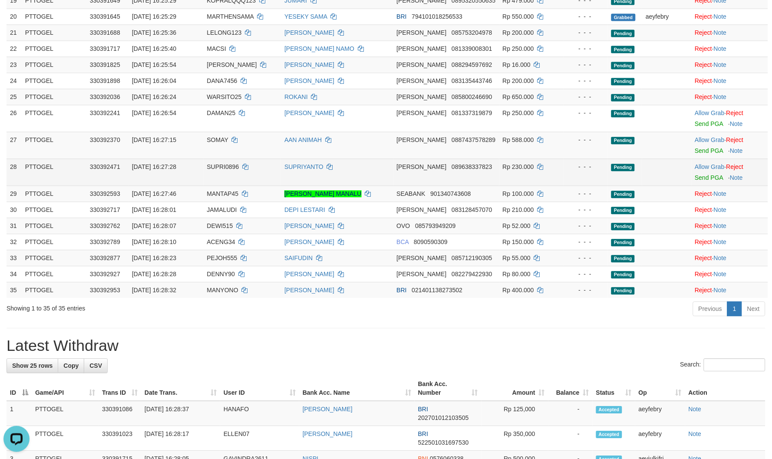
click at [706, 162] on td "Allow Grab · Reject Send PGA · Note" at bounding box center [730, 172] width 76 height 27
click at [703, 167] on link "Allow Grab" at bounding box center [710, 167] width 30 height 7
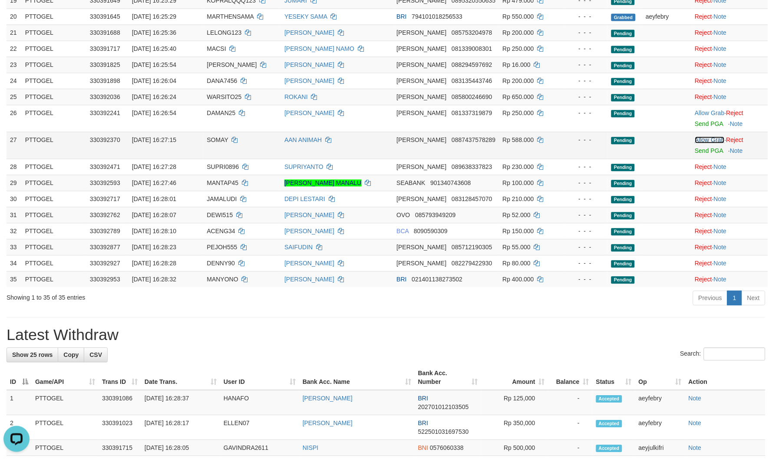
click at [706, 142] on link "Allow Grab" at bounding box center [710, 140] width 30 height 7
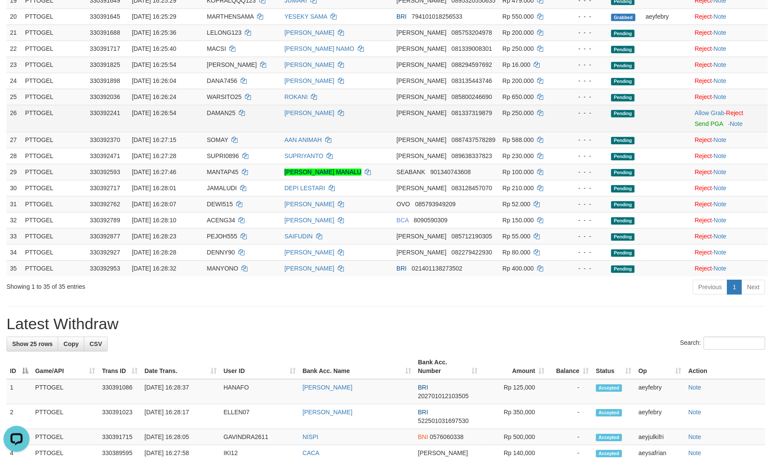
click at [701, 109] on td "Allow Grab · Reject Send PGA · Note" at bounding box center [730, 118] width 76 height 27
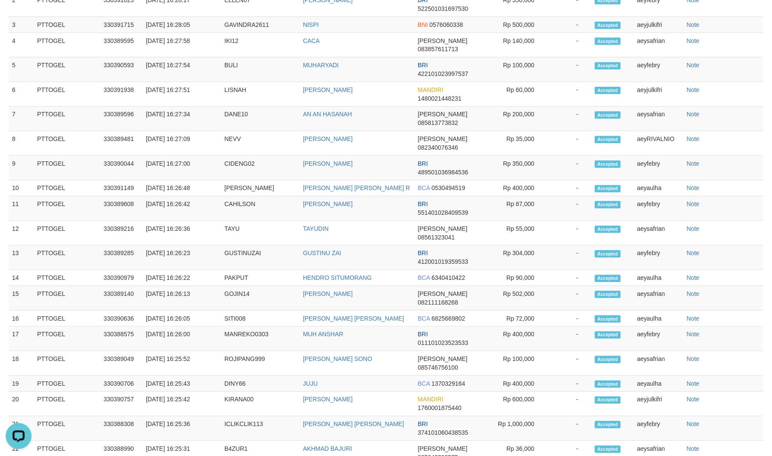
scroll to position [826, 0]
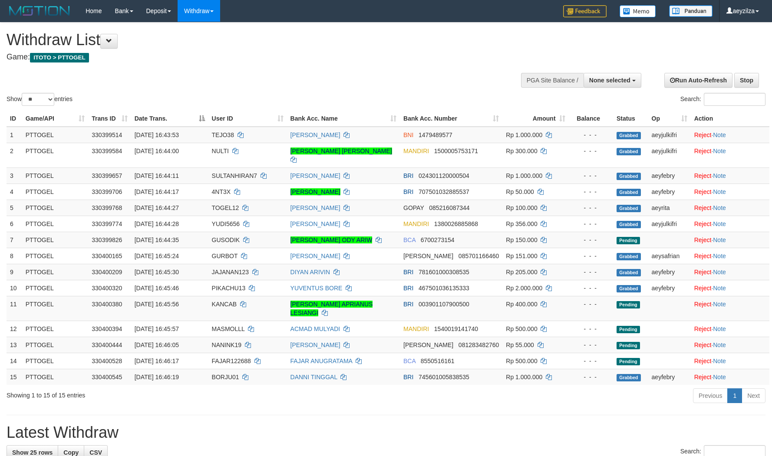
select select
select select "**"
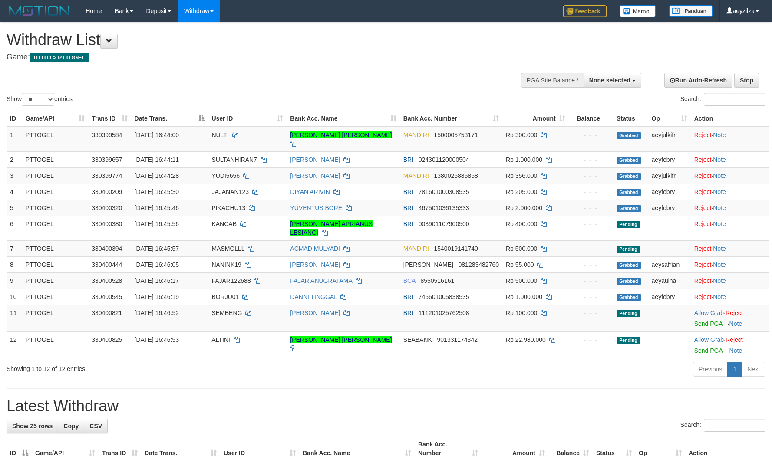
select select
select select "**"
click at [702, 310] on link "Allow Grab" at bounding box center [710, 313] width 30 height 7
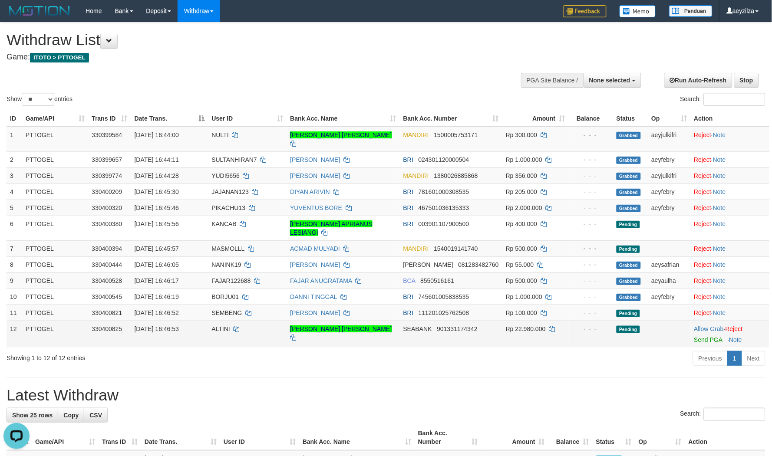
click at [224, 326] on span "ALTINI" at bounding box center [221, 329] width 19 height 7
copy td "ALTINI"
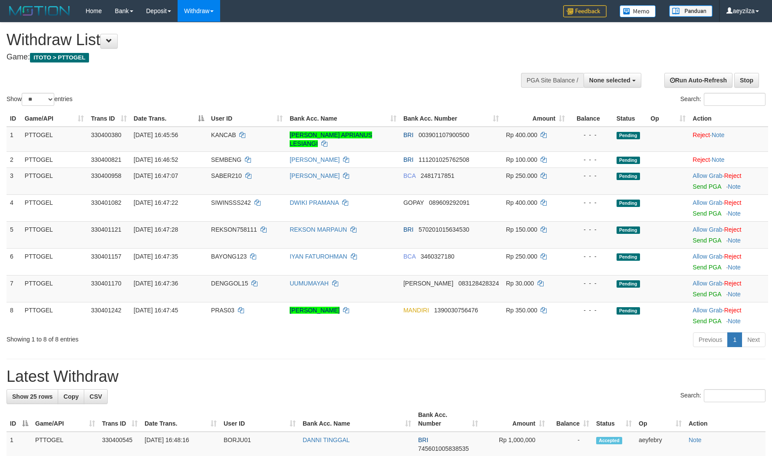
select select
select select "**"
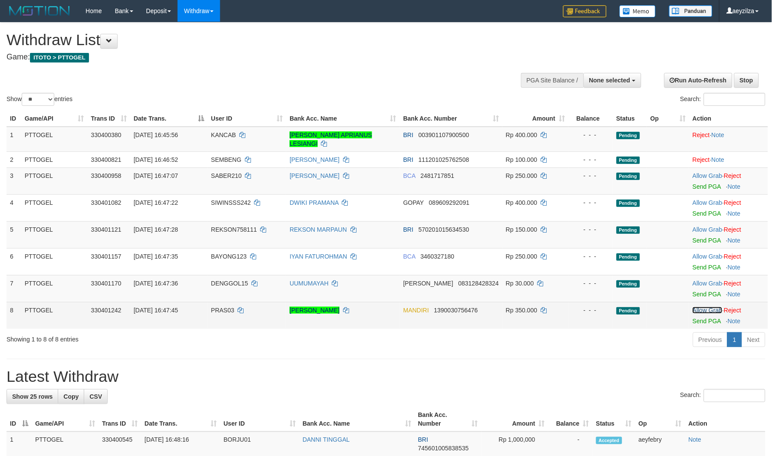
click at [698, 307] on link "Allow Grab" at bounding box center [708, 310] width 30 height 7
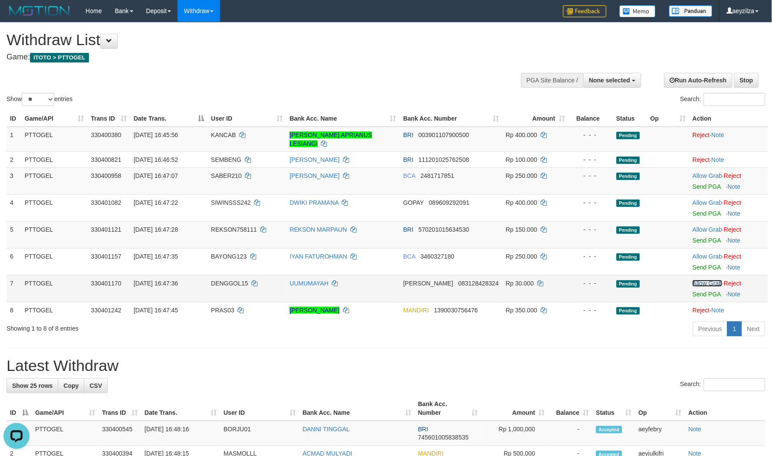
click at [701, 280] on link "Allow Grab" at bounding box center [708, 283] width 30 height 7
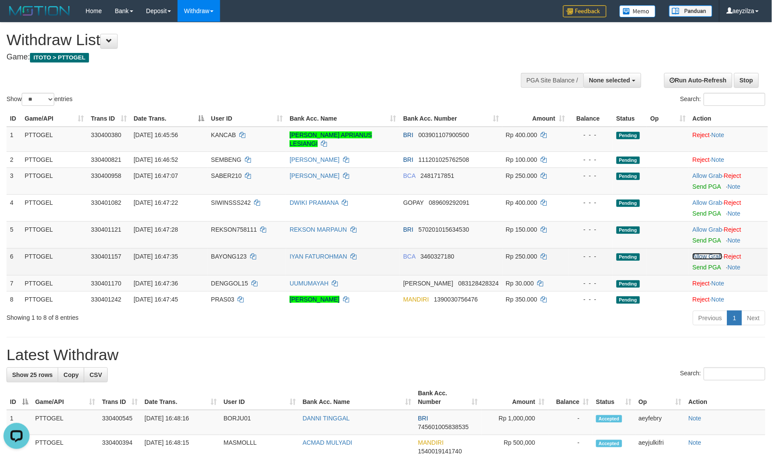
click at [702, 253] on link "Allow Grab" at bounding box center [708, 256] width 30 height 7
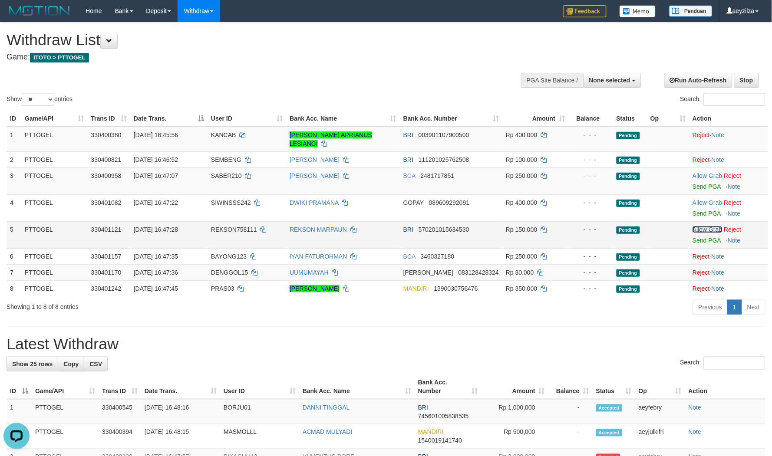
click at [706, 226] on link "Allow Grab" at bounding box center [708, 229] width 30 height 7
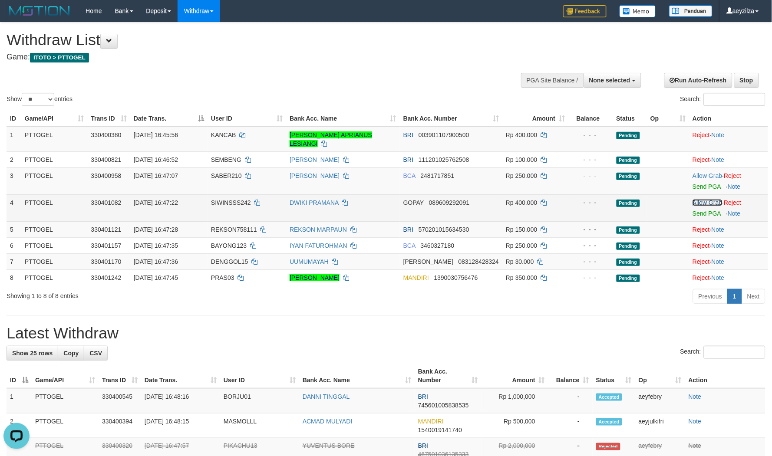
click at [701, 199] on link "Allow Grab" at bounding box center [708, 202] width 30 height 7
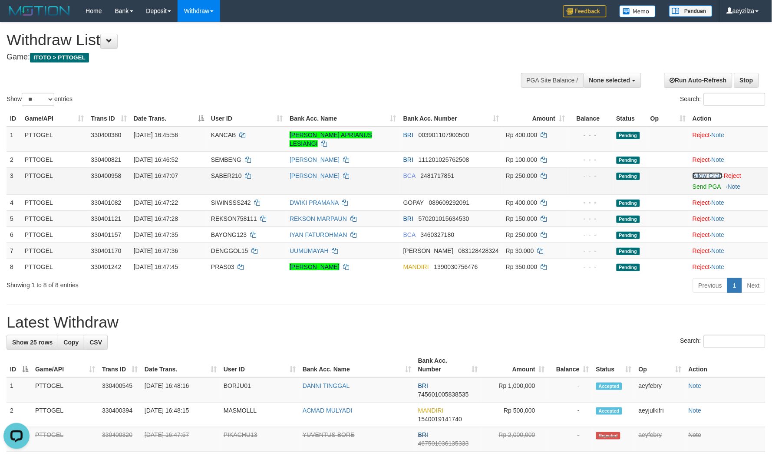
click at [702, 172] on link "Allow Grab" at bounding box center [708, 175] width 30 height 7
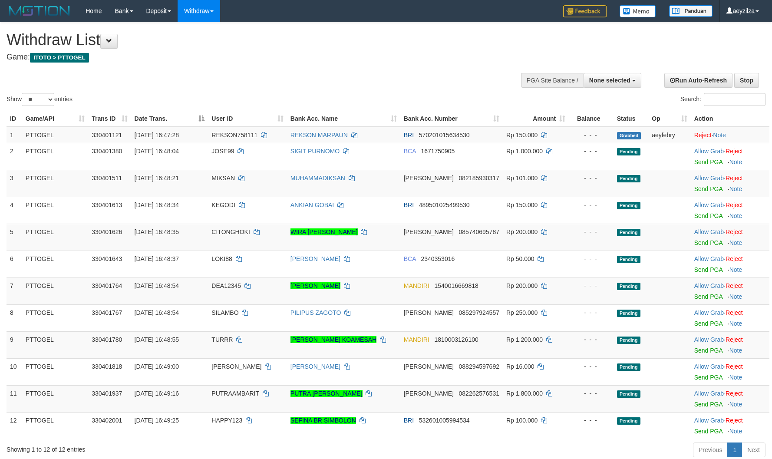
select select
select select "**"
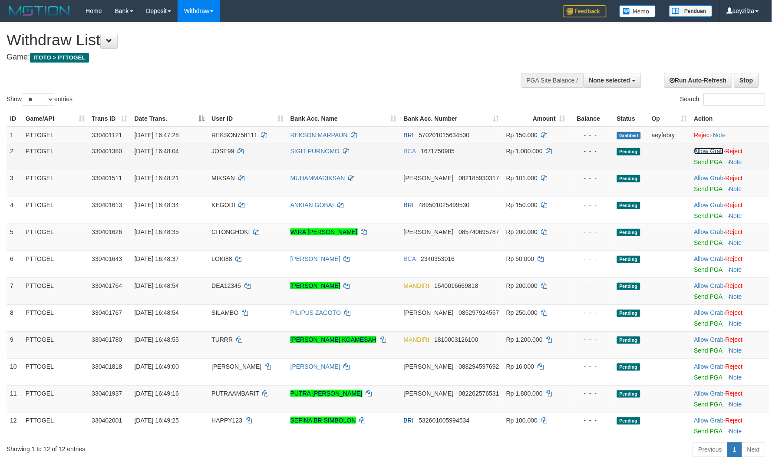
click at [715, 149] on link "Allow Grab" at bounding box center [710, 151] width 30 height 7
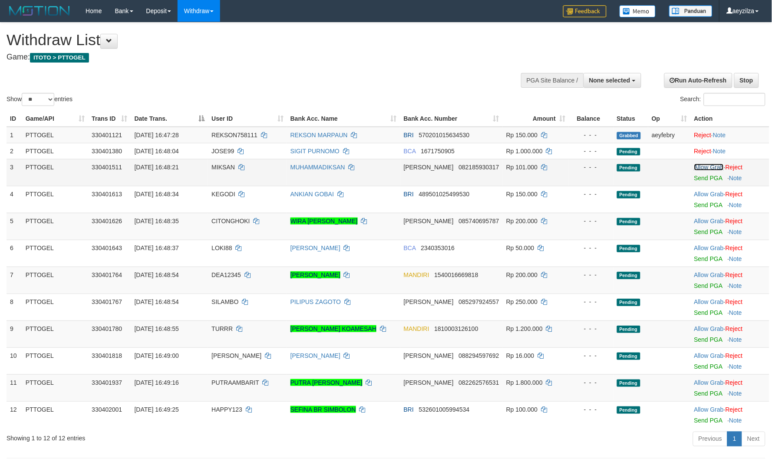
click at [701, 168] on link "Allow Grab" at bounding box center [710, 167] width 30 height 7
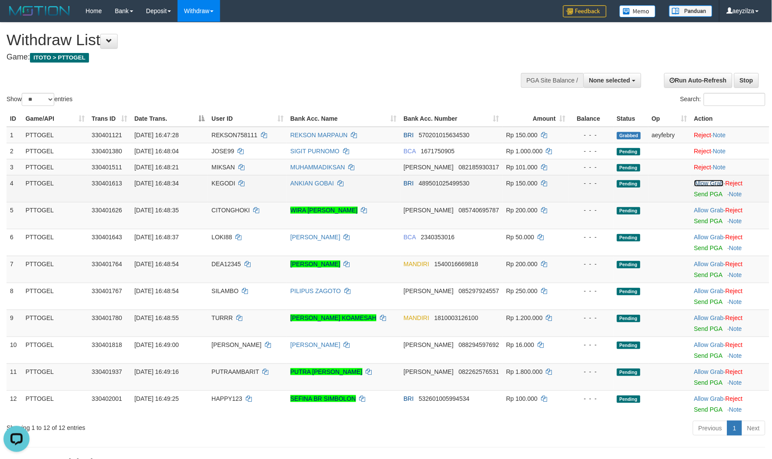
click at [700, 180] on link "Allow Grab" at bounding box center [710, 183] width 30 height 7
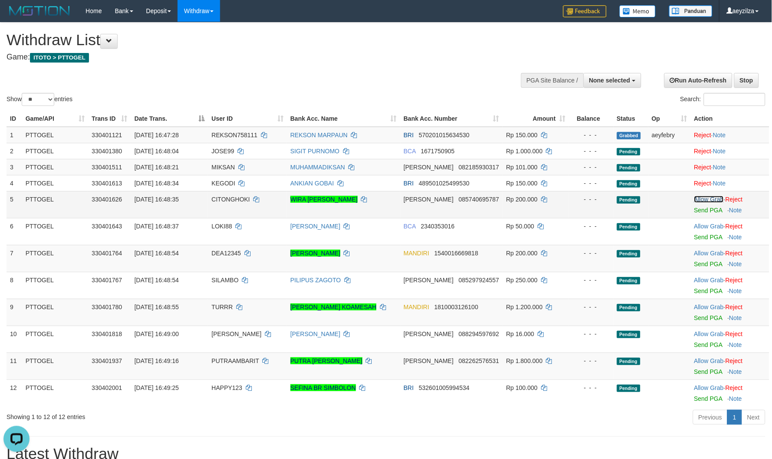
click at [702, 197] on link "Allow Grab" at bounding box center [710, 199] width 30 height 7
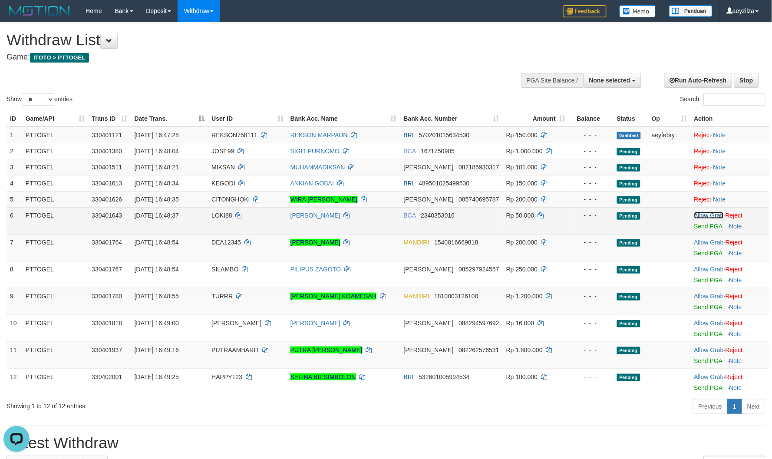
click at [704, 214] on link "Allow Grab" at bounding box center [710, 215] width 30 height 7
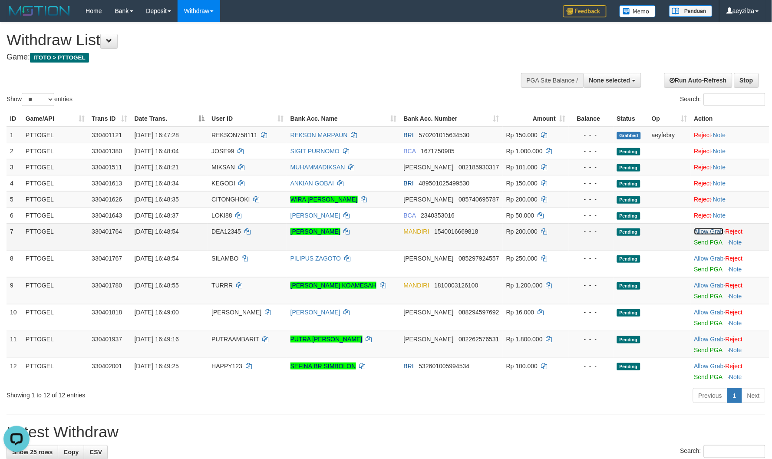
click at [699, 233] on link "Allow Grab" at bounding box center [710, 231] width 30 height 7
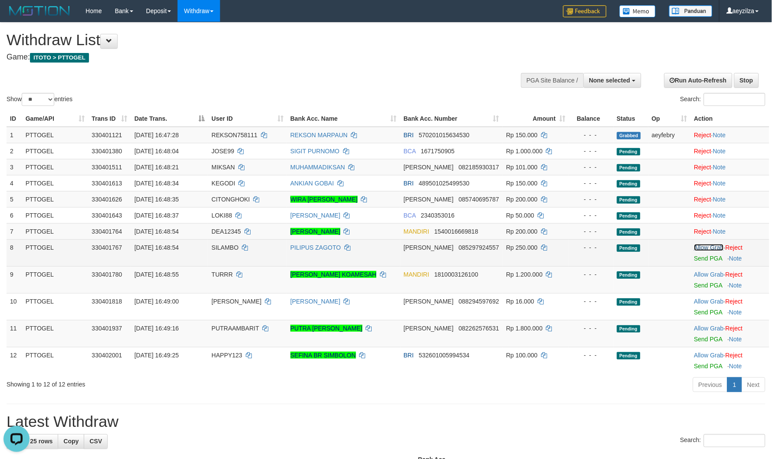
click at [701, 246] on link "Allow Grab" at bounding box center [710, 247] width 30 height 7
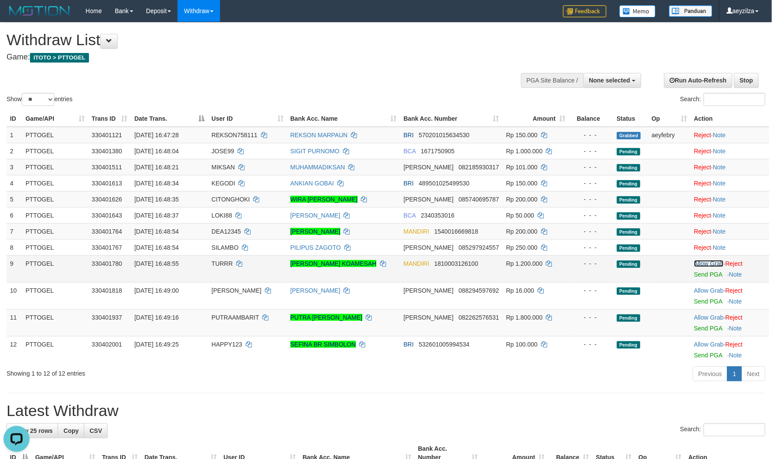
click at [710, 263] on link "Allow Grab" at bounding box center [710, 263] width 30 height 7
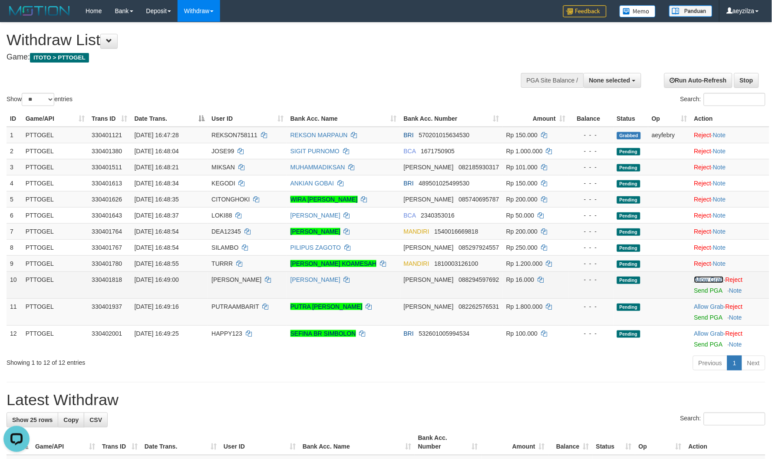
click at [701, 276] on link "Allow Grab" at bounding box center [710, 279] width 30 height 7
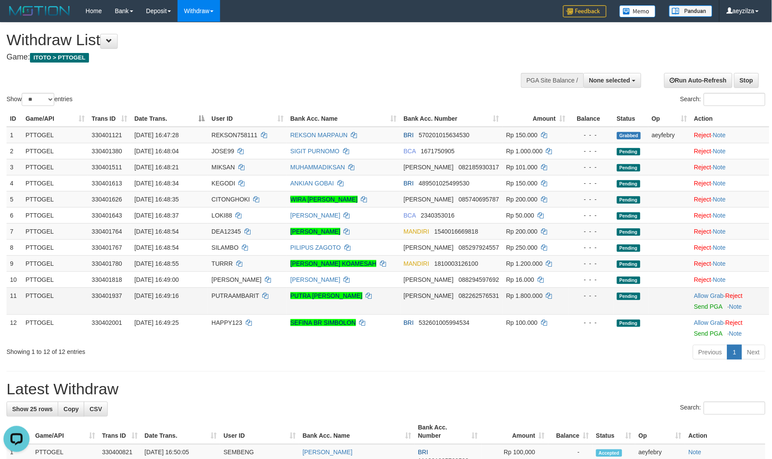
click at [697, 289] on td "Allow Grab · Reject Send PGA · Note" at bounding box center [730, 301] width 79 height 27
click at [701, 294] on link "Allow Grab" at bounding box center [710, 295] width 30 height 7
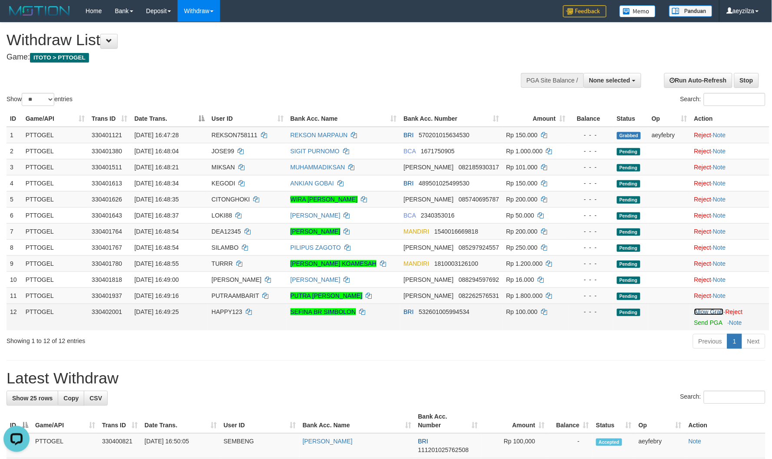
click at [701, 308] on link "Allow Grab" at bounding box center [710, 311] width 30 height 7
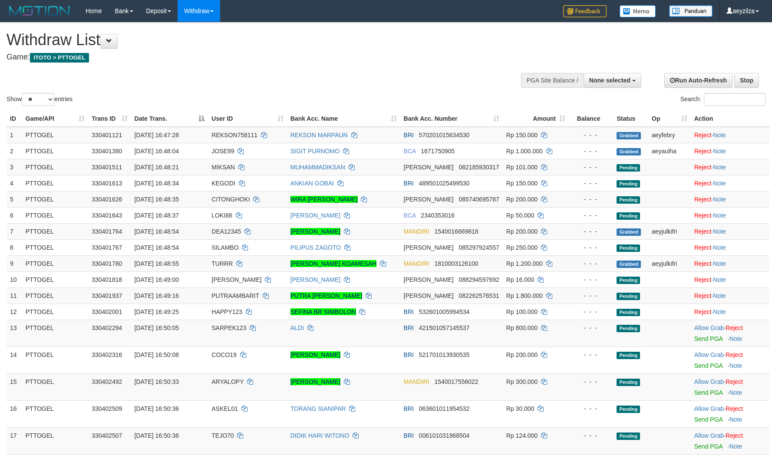
select select
select select "**"
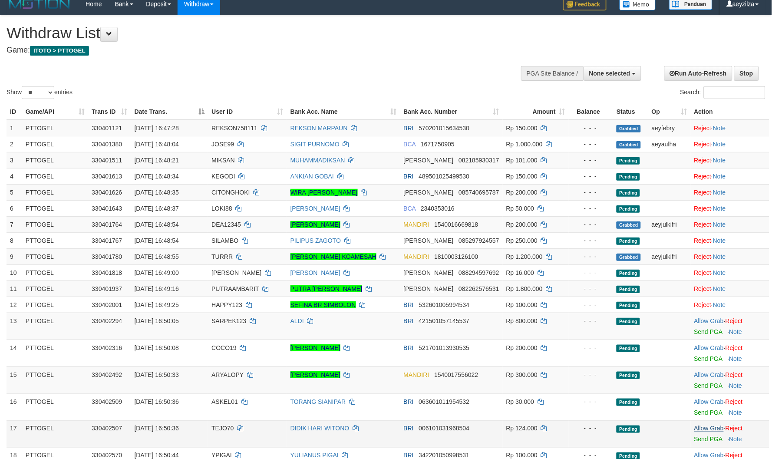
scroll to position [145, 0]
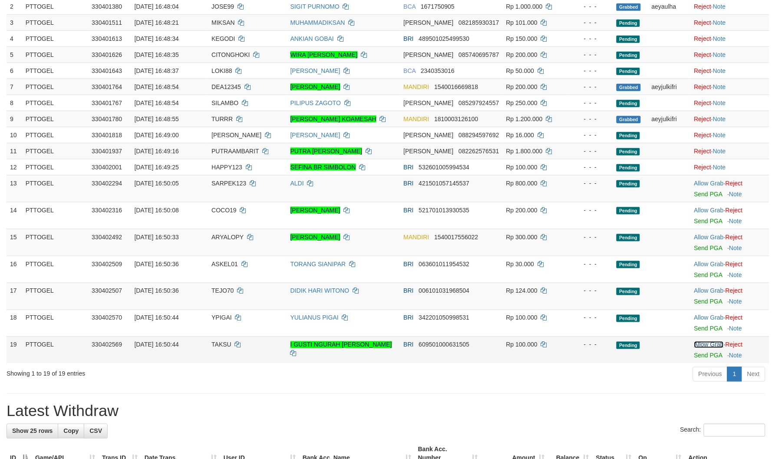
click at [714, 346] on link "Allow Grab" at bounding box center [710, 344] width 30 height 7
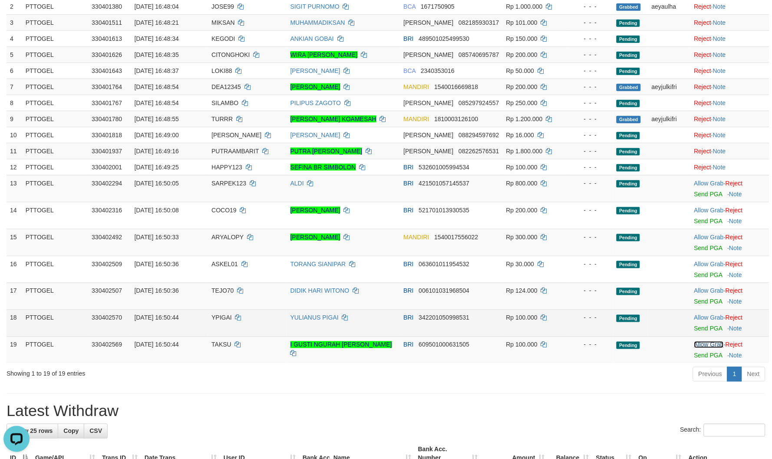
scroll to position [0, 0]
click at [718, 322] on div at bounding box center [731, 323] width 72 height 2
click at [718, 316] on link "Allow Grab" at bounding box center [710, 317] width 30 height 7
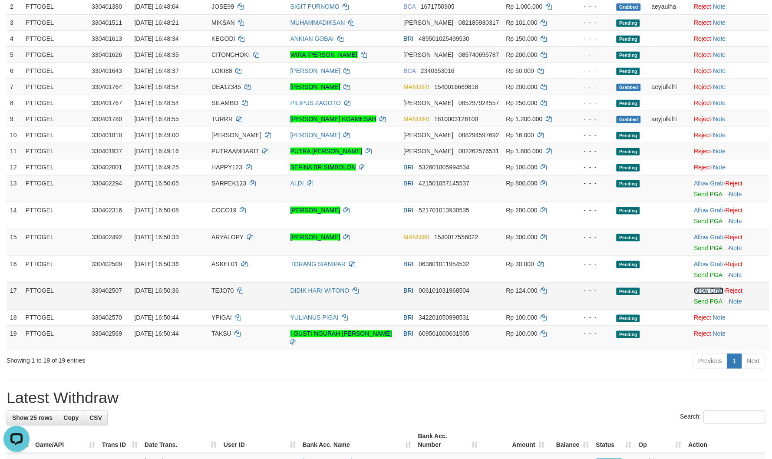
click at [711, 288] on link "Allow Grab" at bounding box center [710, 291] width 30 height 7
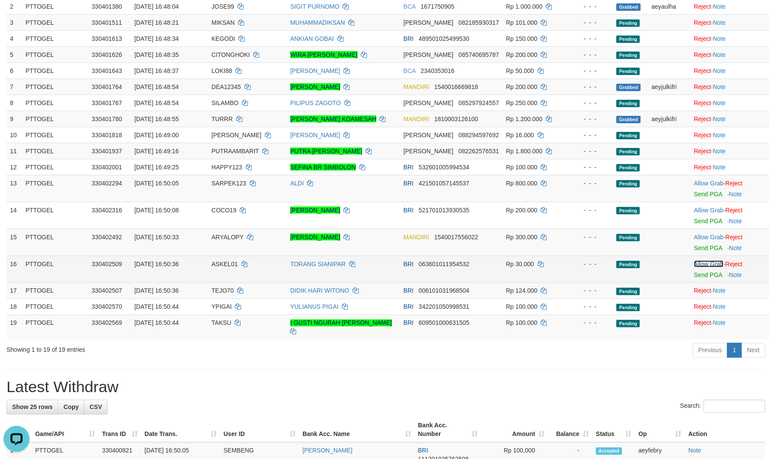
drag, startPoint x: 706, startPoint y: 265, endPoint x: 707, endPoint y: 239, distance: 26.1
click at [706, 264] on link "Allow Grab" at bounding box center [710, 264] width 30 height 7
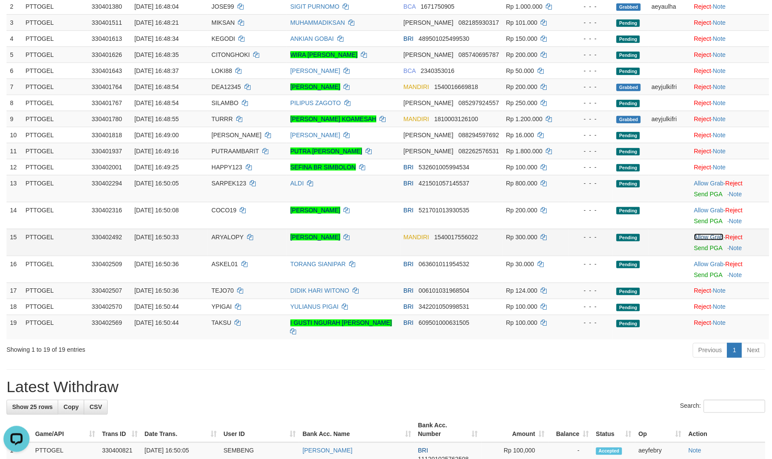
click at [707, 234] on link "Allow Grab" at bounding box center [710, 237] width 30 height 7
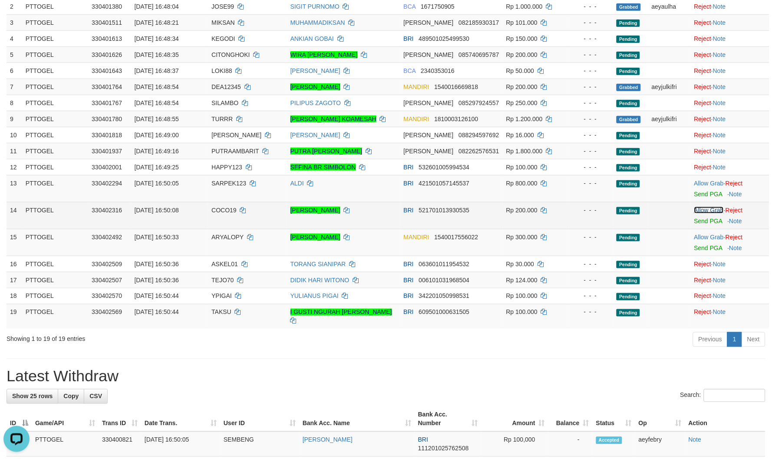
click at [704, 212] on link "Allow Grab" at bounding box center [710, 210] width 30 height 7
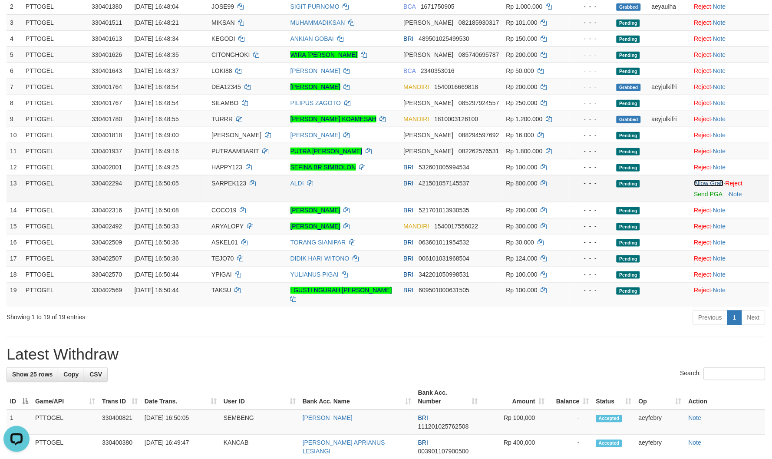
click at [708, 185] on link "Allow Grab" at bounding box center [710, 183] width 30 height 7
